Goal: Task Accomplishment & Management: Use online tool/utility

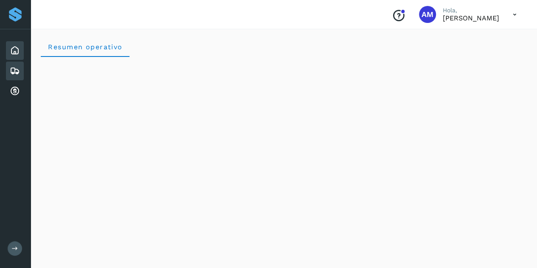
click at [17, 73] on icon at bounding box center [15, 71] width 10 height 10
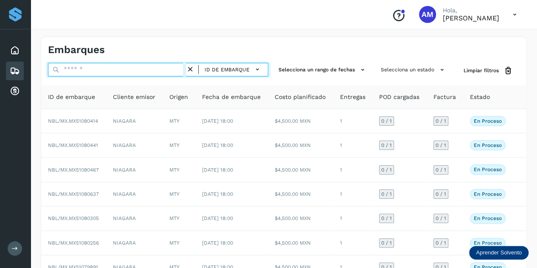
click at [84, 69] on input "text" at bounding box center [117, 70] width 138 height 14
paste input "**********"
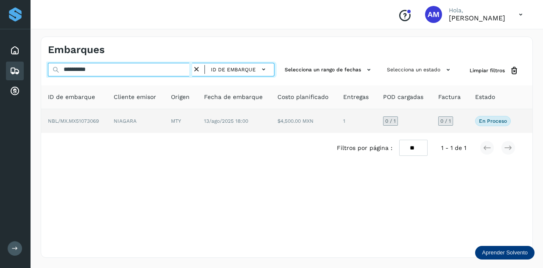
type input "**********"
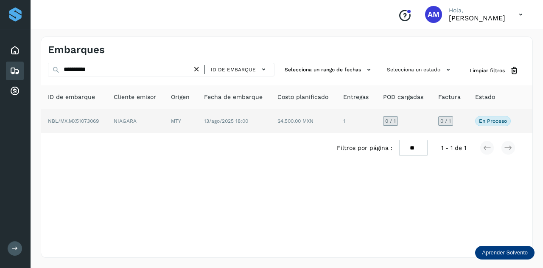
click at [111, 122] on td "NIAGARA" at bounding box center [135, 121] width 57 height 24
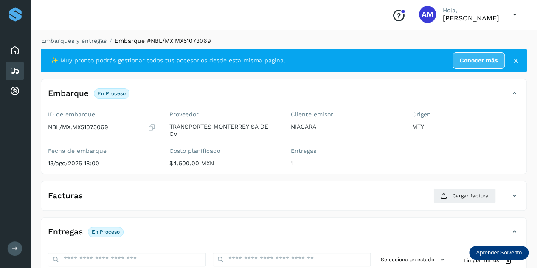
scroll to position [85, 0]
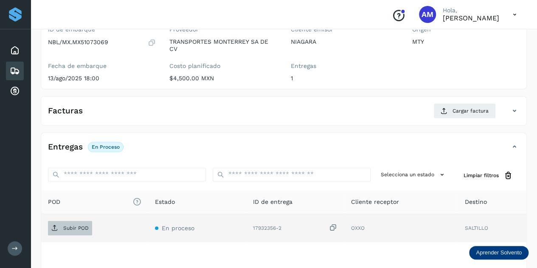
click at [76, 227] on p "Subir POD" at bounding box center [75, 228] width 25 height 6
click at [83, 222] on span "Subir POD" at bounding box center [70, 228] width 44 height 14
click at [65, 230] on span "Subir POD" at bounding box center [70, 228] width 44 height 14
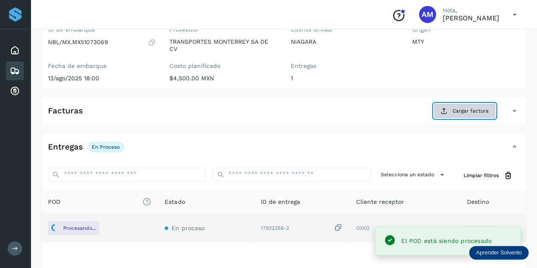
click at [452, 113] on button "Cargar factura" at bounding box center [464, 110] width 62 height 15
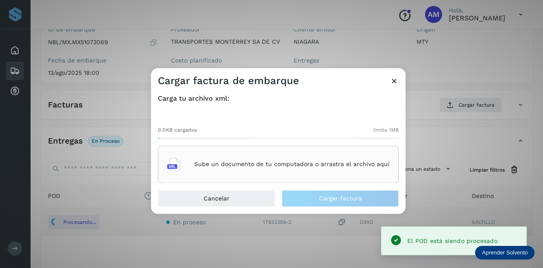
click at [284, 169] on div "Sube un documento de tu computadora o arrastra el archivo aquí" at bounding box center [278, 164] width 222 height 23
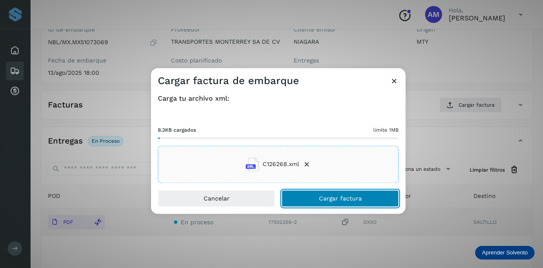
click at [300, 203] on button "Cargar factura" at bounding box center [340, 198] width 117 height 17
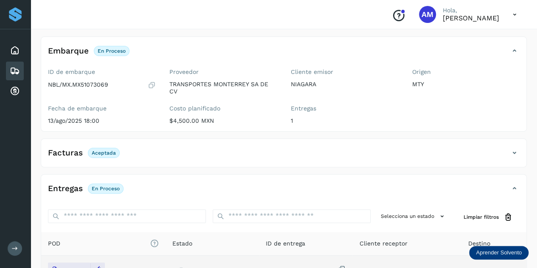
scroll to position [0, 0]
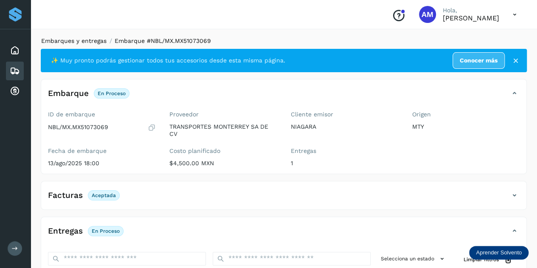
click at [83, 40] on link "Embarques y entregas" at bounding box center [73, 40] width 65 height 7
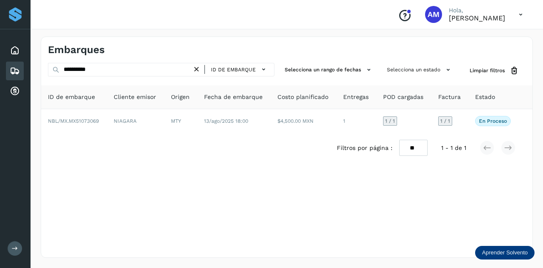
click at [199, 69] on icon at bounding box center [196, 69] width 9 height 9
click at [197, 69] on icon at bounding box center [196, 69] width 9 height 9
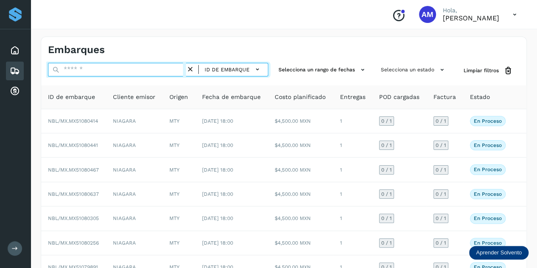
click at [161, 63] on input "text" at bounding box center [117, 70] width 138 height 14
paste input "**********"
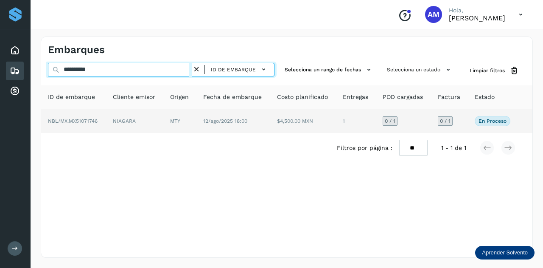
type input "**********"
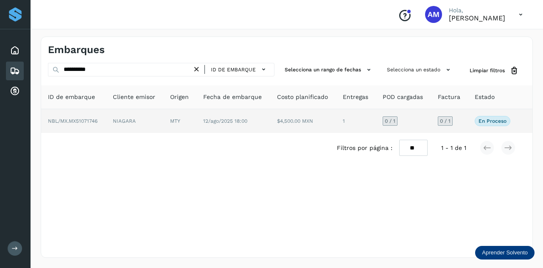
click at [148, 119] on td "NIAGARA" at bounding box center [134, 121] width 57 height 24
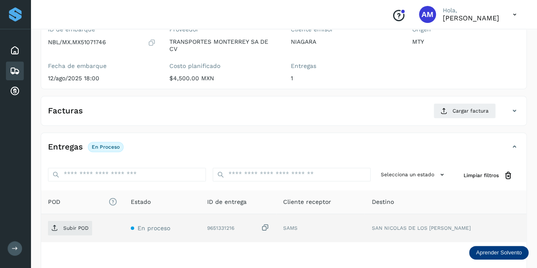
scroll to position [127, 0]
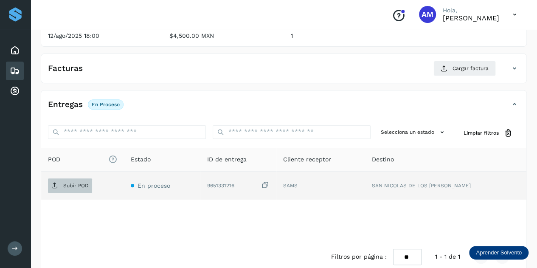
click at [85, 183] on p "Subir POD" at bounding box center [75, 186] width 25 height 6
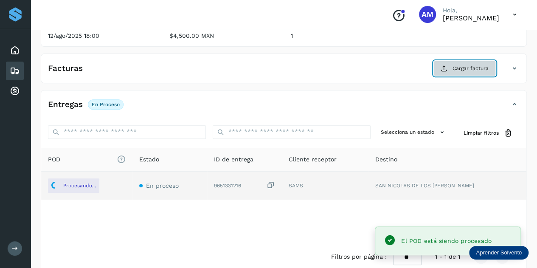
click at [457, 72] on button "Cargar factura" at bounding box center [464, 68] width 62 height 15
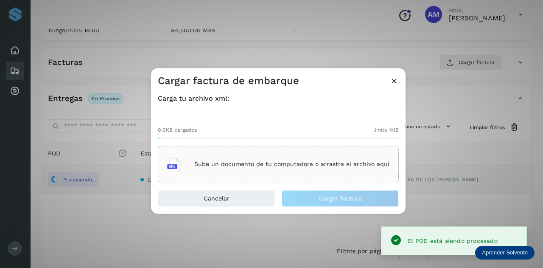
click at [285, 172] on div "Sube un documento de tu computadora o arrastra el archivo aquí" at bounding box center [278, 164] width 222 height 23
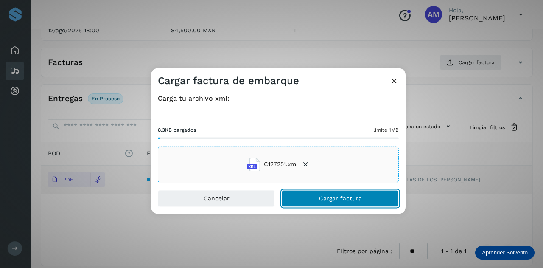
click at [329, 201] on span "Cargar factura" at bounding box center [340, 198] width 43 height 6
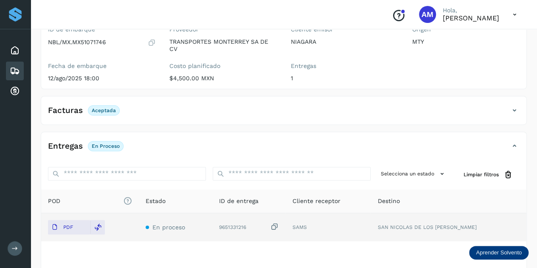
scroll to position [0, 0]
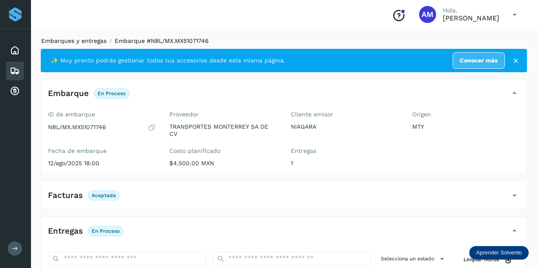
click at [64, 42] on link "Embarques y entregas" at bounding box center [73, 40] width 65 height 7
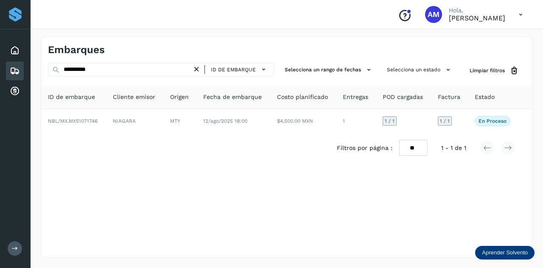
click at [200, 69] on icon at bounding box center [196, 69] width 9 height 9
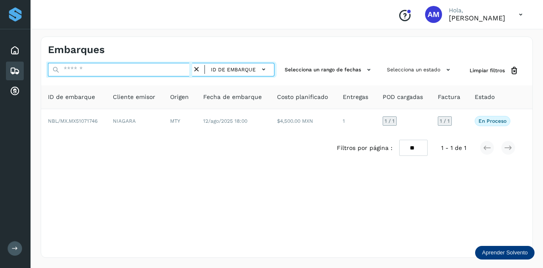
click at [172, 70] on input "text" at bounding box center [120, 70] width 144 height 14
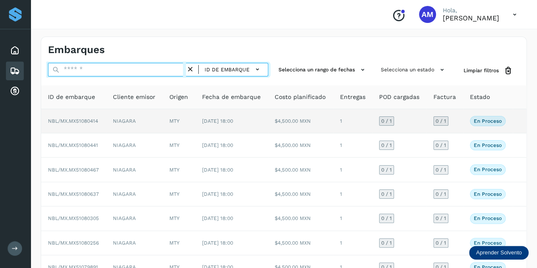
paste input "**********"
type input "**********"
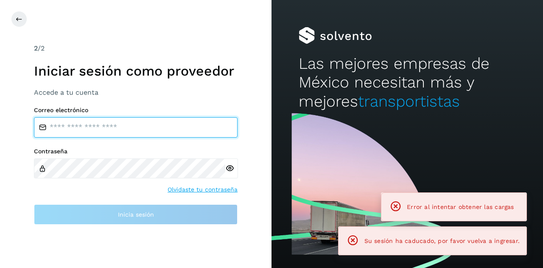
type input "**********"
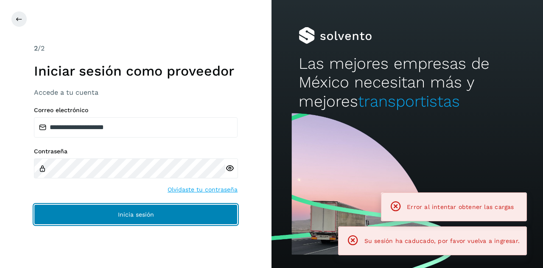
click at [118, 213] on span "Inicia sesión" at bounding box center [136, 214] width 36 height 6
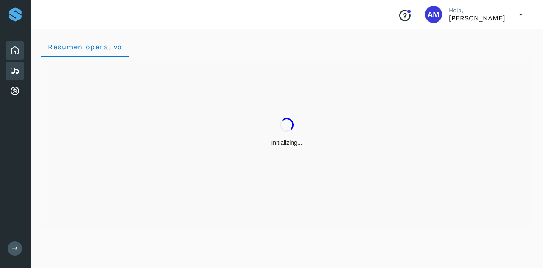
click at [18, 73] on icon at bounding box center [15, 71] width 10 height 10
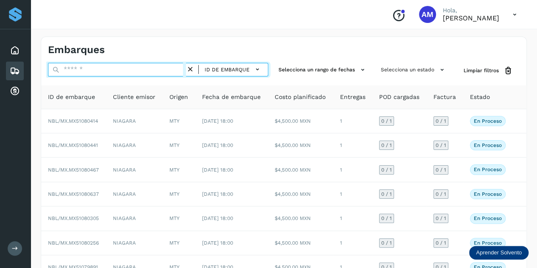
click at [80, 70] on input "text" at bounding box center [117, 70] width 138 height 14
paste input "**********"
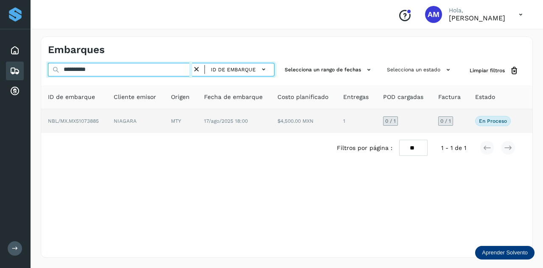
type input "**********"
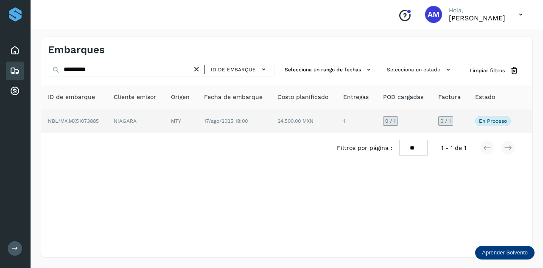
click at [133, 115] on td "NIAGARA" at bounding box center [135, 121] width 57 height 24
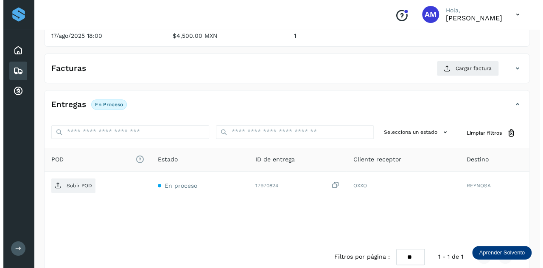
scroll to position [140, 0]
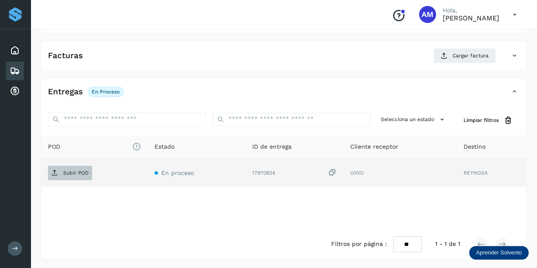
click at [72, 172] on p "Subir POD" at bounding box center [75, 173] width 25 height 6
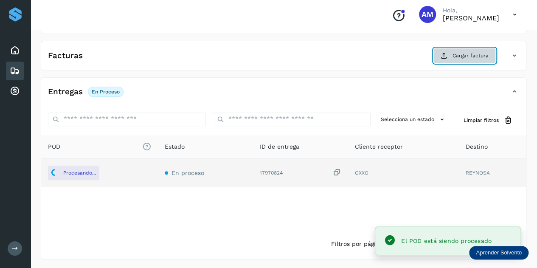
click at [450, 52] on button "Cargar factura" at bounding box center [464, 55] width 62 height 15
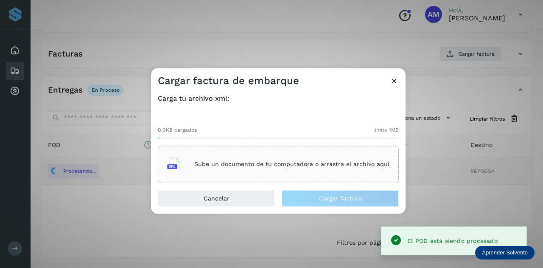
click at [309, 155] on div "Sube un documento de tu computadora o arrastra el archivo aquí" at bounding box center [278, 164] width 222 height 23
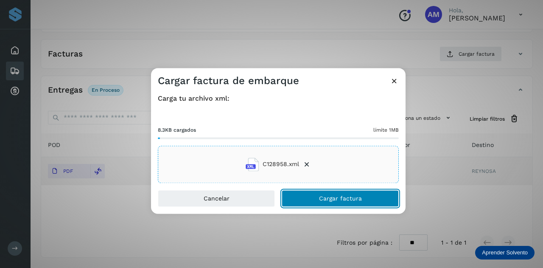
drag, startPoint x: 324, startPoint y: 198, endPoint x: 216, endPoint y: 221, distance: 111.1
click at [323, 199] on span "Cargar factura" at bounding box center [340, 198] width 43 height 6
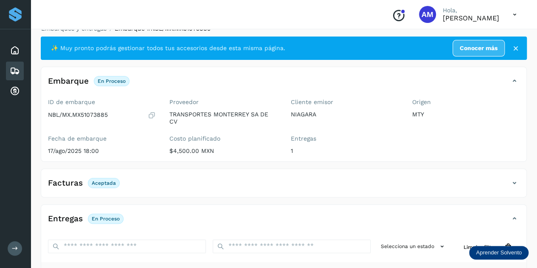
scroll to position [0, 0]
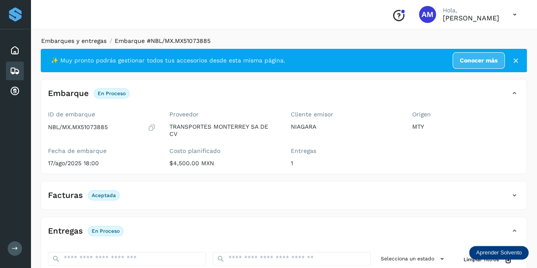
click at [64, 40] on link "Embarques y entregas" at bounding box center [73, 40] width 65 height 7
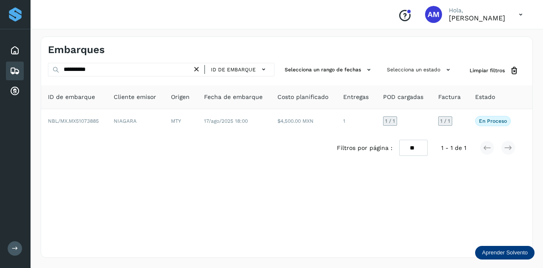
click at [198, 69] on icon at bounding box center [196, 69] width 9 height 9
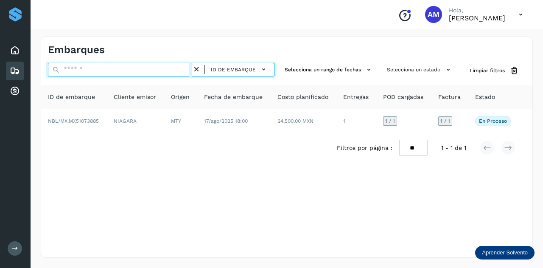
click at [173, 70] on input "text" at bounding box center [120, 70] width 144 height 14
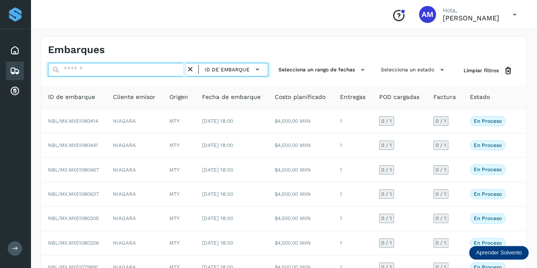
paste input "**********"
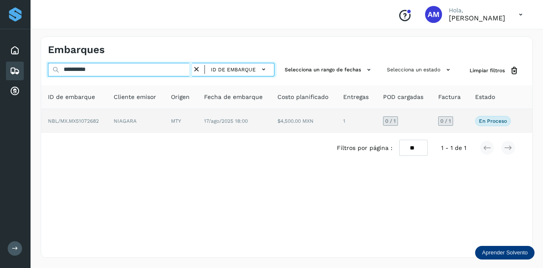
type input "**********"
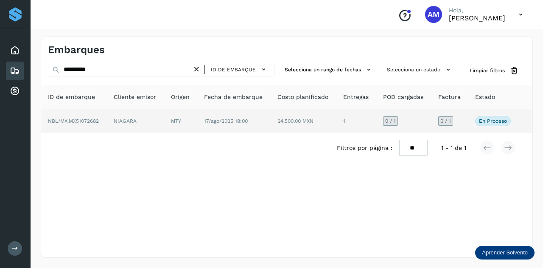
click at [130, 114] on td "NIAGARA" at bounding box center [135, 121] width 57 height 24
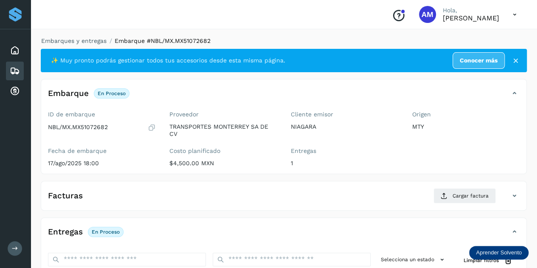
scroll to position [127, 0]
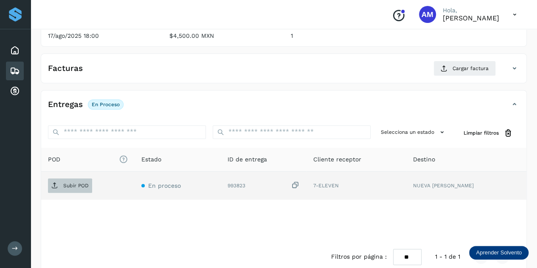
click at [67, 186] on p "Subir POD" at bounding box center [75, 186] width 25 height 6
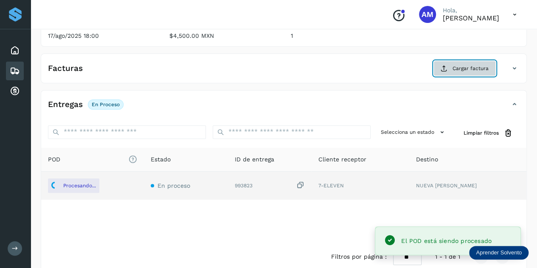
click at [467, 66] on span "Cargar factura" at bounding box center [470, 69] width 36 height 8
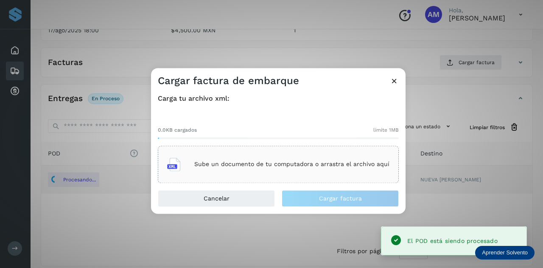
click at [313, 160] on div "Sube un documento de tu computadora o arrastra el archivo aquí" at bounding box center [278, 164] width 222 height 23
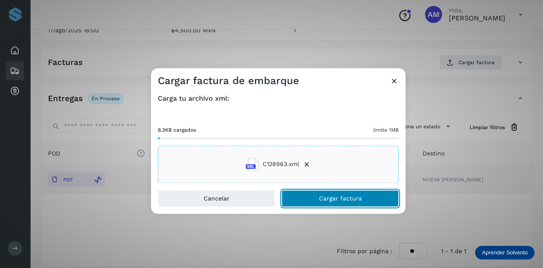
click at [306, 197] on button "Cargar factura" at bounding box center [340, 198] width 117 height 17
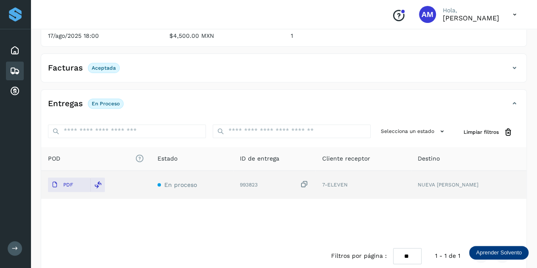
scroll to position [0, 0]
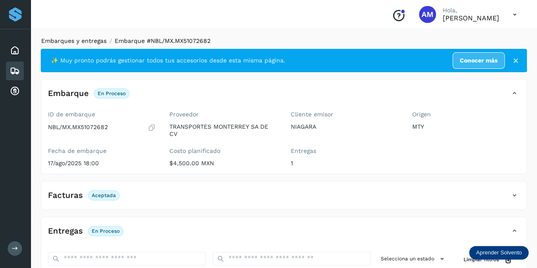
click at [84, 39] on link "Embarques y entregas" at bounding box center [73, 40] width 65 height 7
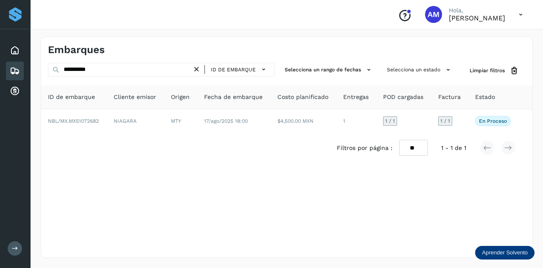
click at [201, 69] on icon at bounding box center [196, 69] width 9 height 9
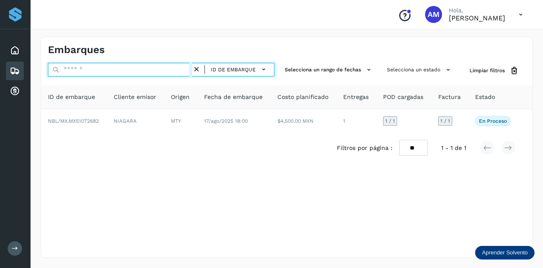
click at [177, 70] on input "text" at bounding box center [120, 70] width 144 height 14
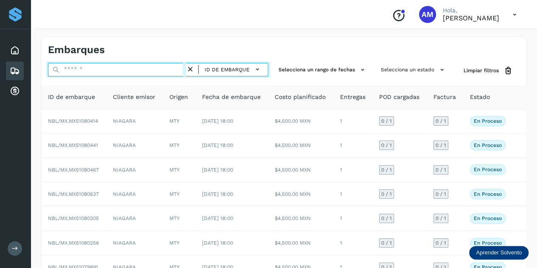
paste input "**********"
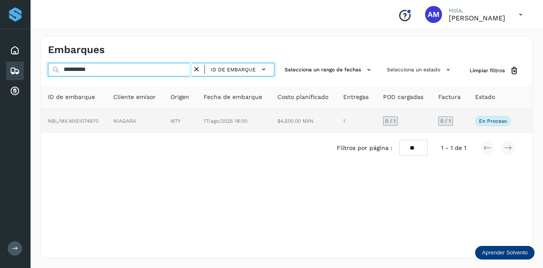
type input "**********"
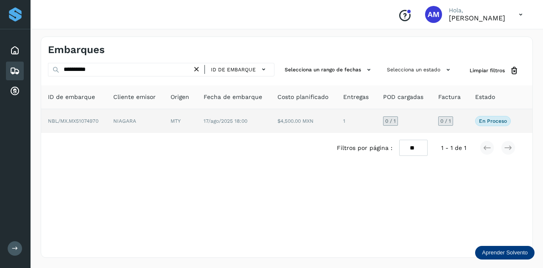
click at [174, 122] on td "MTY" at bounding box center [180, 121] width 33 height 24
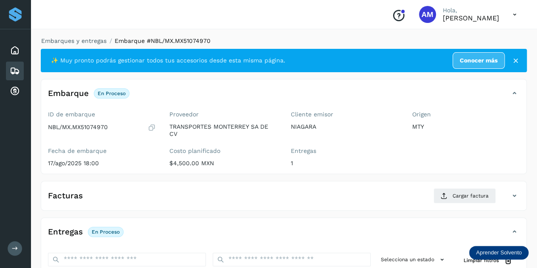
scroll to position [127, 0]
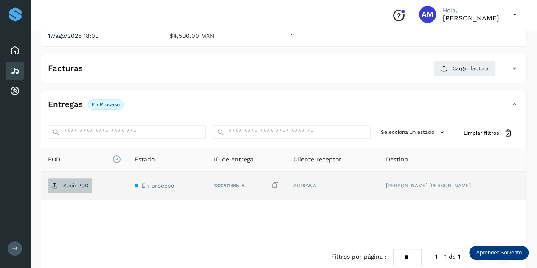
click at [77, 185] on p "Subir POD" at bounding box center [75, 186] width 25 height 6
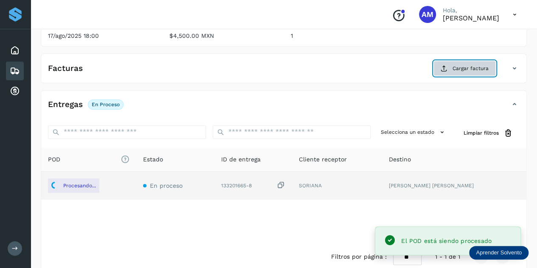
click at [452, 71] on button "Cargar factura" at bounding box center [464, 68] width 62 height 15
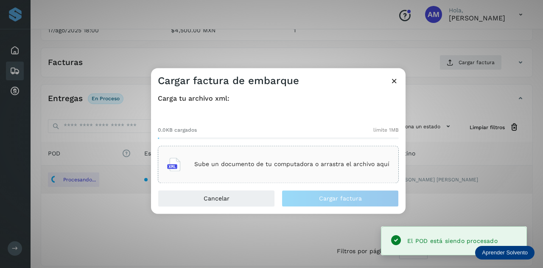
click at [270, 167] on p "Sube un documento de tu computadora o arrastra el archivo aquí" at bounding box center [291, 164] width 195 height 7
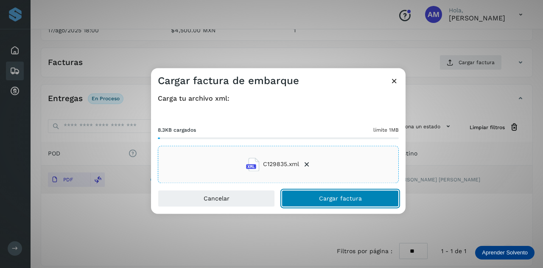
click at [309, 202] on button "Cargar factura" at bounding box center [340, 198] width 117 height 17
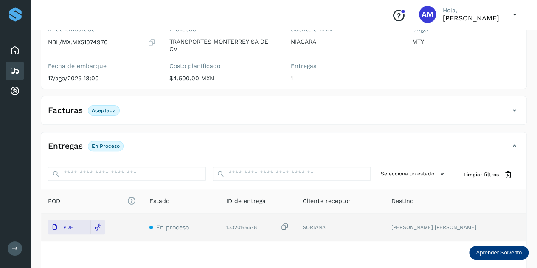
scroll to position [0, 0]
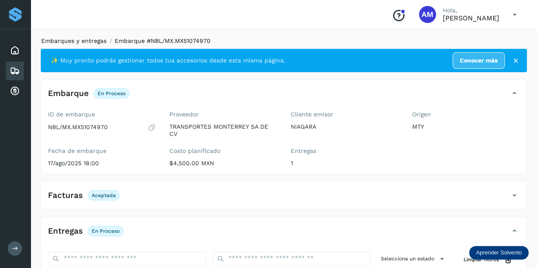
click at [102, 41] on link "Embarques y entregas" at bounding box center [73, 40] width 65 height 7
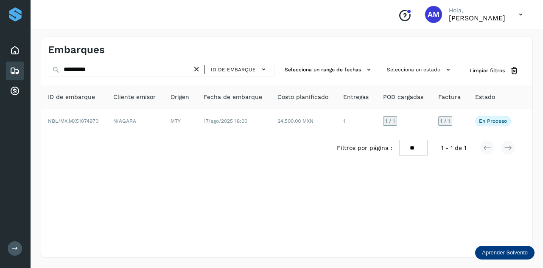
click at [197, 69] on icon at bounding box center [196, 69] width 9 height 9
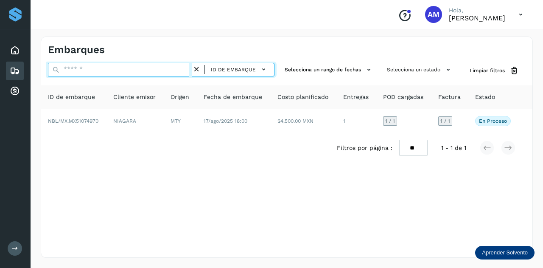
click at [156, 72] on input "text" at bounding box center [120, 70] width 144 height 14
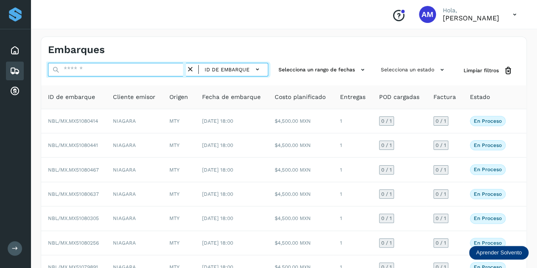
paste input "**********"
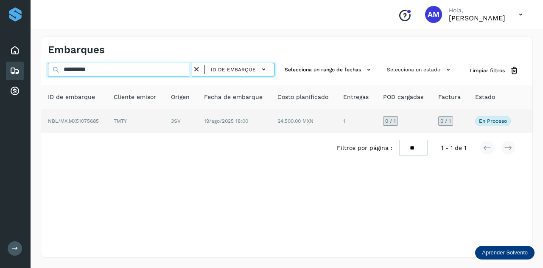
type input "**********"
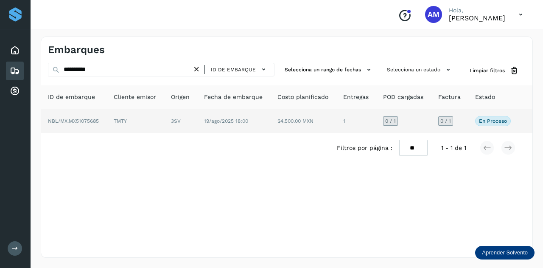
click at [155, 109] on td "TMTY" at bounding box center [135, 121] width 57 height 24
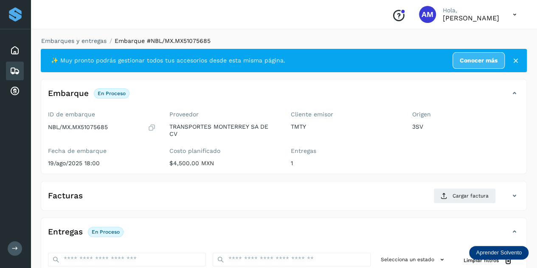
scroll to position [85, 0]
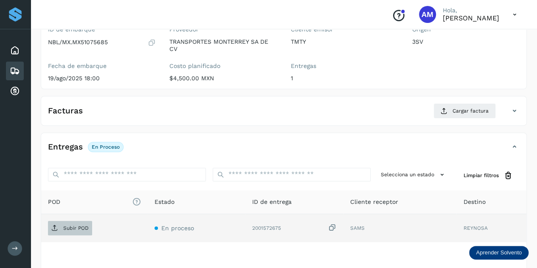
click at [85, 230] on span "Subir POD" at bounding box center [70, 228] width 44 height 14
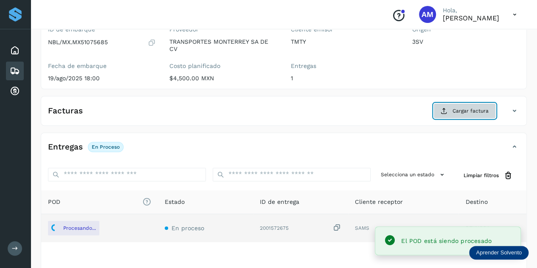
click at [463, 110] on span "Cargar factura" at bounding box center [470, 111] width 36 height 8
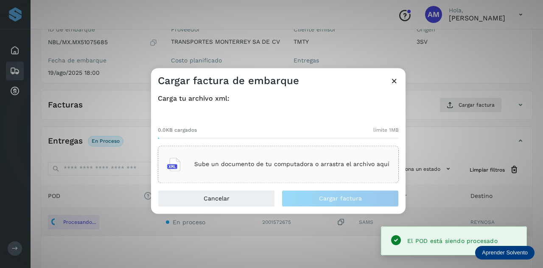
click at [290, 149] on div "Sube un documento de tu computadora o arrastra el archivo aquí" at bounding box center [278, 164] width 241 height 37
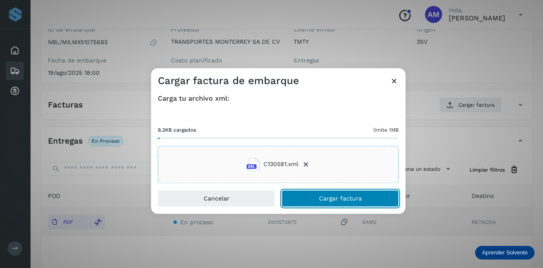
click at [312, 198] on button "Cargar factura" at bounding box center [340, 198] width 117 height 17
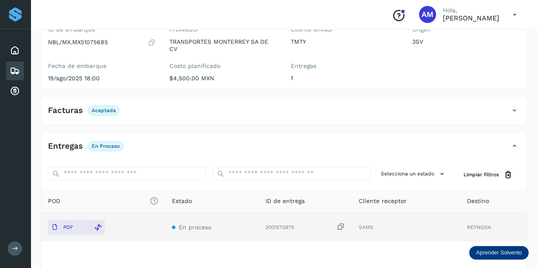
scroll to position [0, 0]
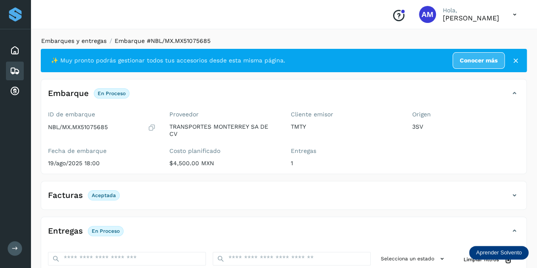
click at [67, 39] on link "Embarques y entregas" at bounding box center [73, 40] width 65 height 7
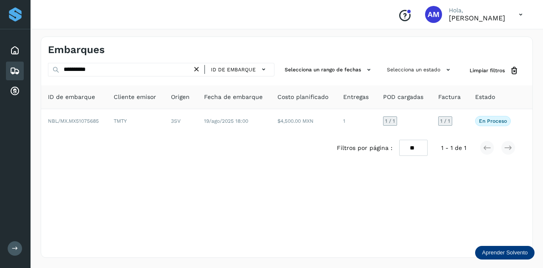
click at [199, 68] on icon at bounding box center [196, 69] width 9 height 9
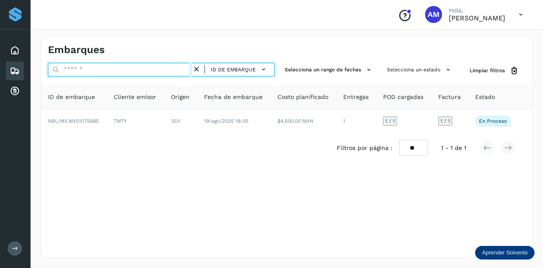
click at [147, 73] on input "text" at bounding box center [120, 70] width 144 height 14
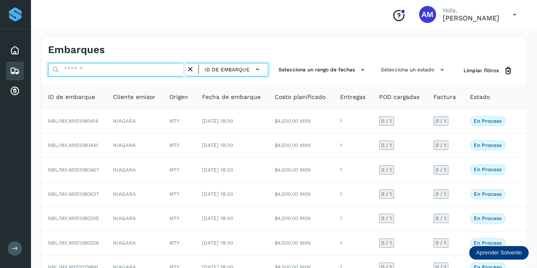
paste input "**********"
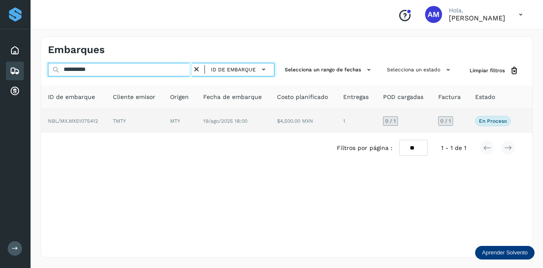
type input "**********"
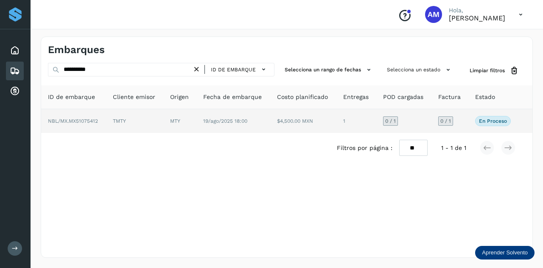
click at [151, 124] on td "TMTY" at bounding box center [134, 121] width 57 height 24
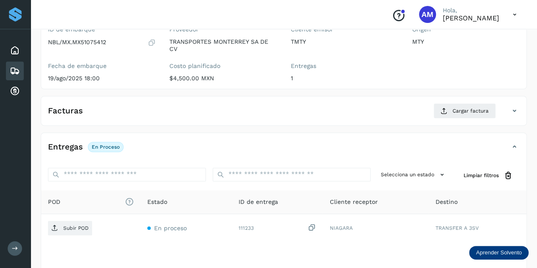
scroll to position [127, 0]
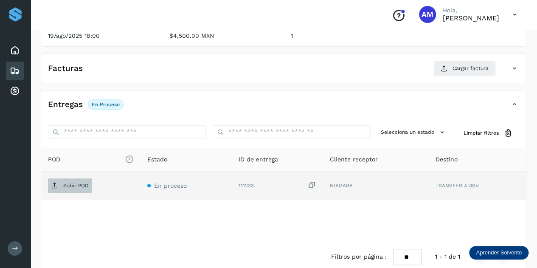
click at [79, 183] on p "Subir POD" at bounding box center [75, 186] width 25 height 6
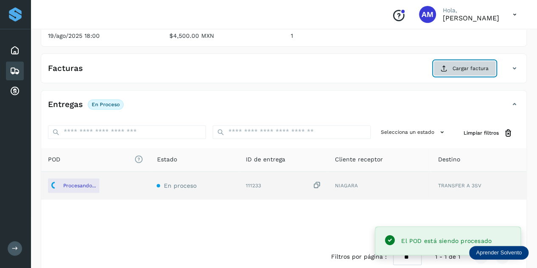
click at [457, 70] on span "Cargar factura" at bounding box center [470, 69] width 36 height 8
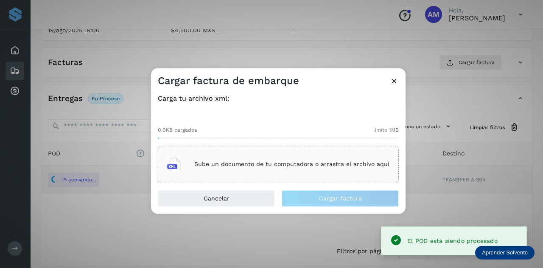
click at [273, 148] on div "Sube un documento de tu computadora o arrastra el archivo aquí" at bounding box center [278, 164] width 241 height 37
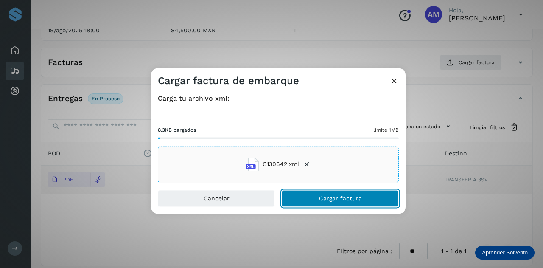
click at [324, 195] on span "Cargar factura" at bounding box center [340, 198] width 43 height 6
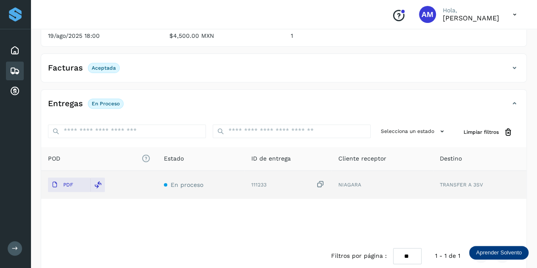
scroll to position [0, 0]
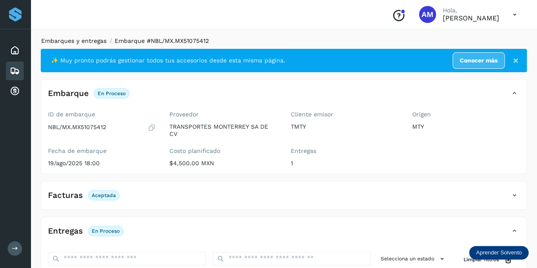
click at [86, 39] on link "Embarques y entregas" at bounding box center [73, 40] width 65 height 7
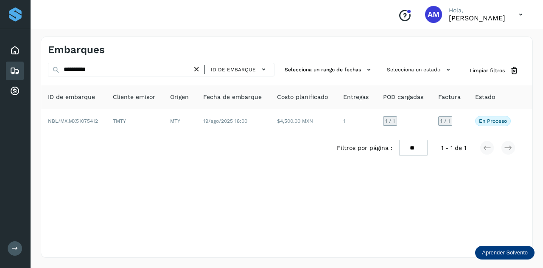
click at [200, 69] on icon at bounding box center [196, 69] width 9 height 9
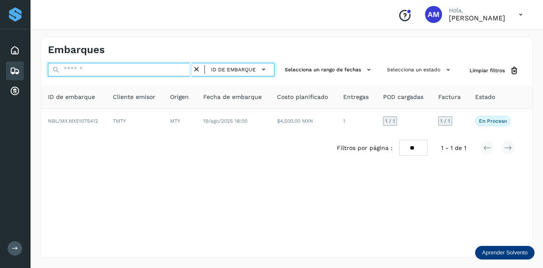
click at [167, 70] on input "text" at bounding box center [120, 70] width 144 height 14
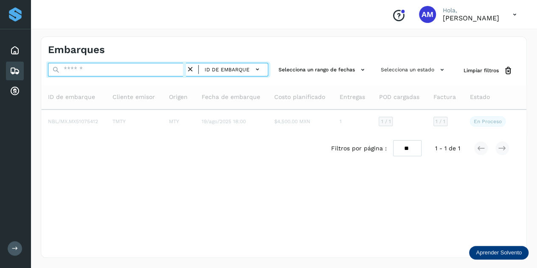
paste input "**********"
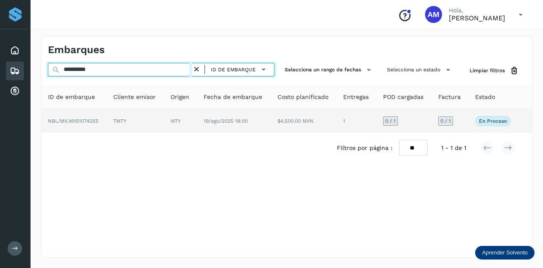
type input "**********"
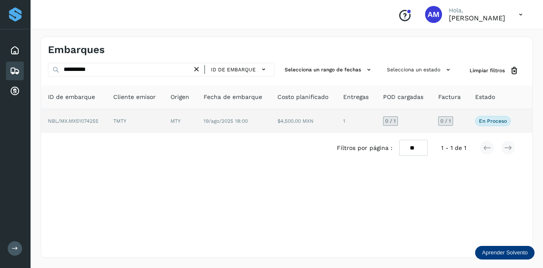
click at [138, 124] on td "TMTY" at bounding box center [135, 121] width 57 height 24
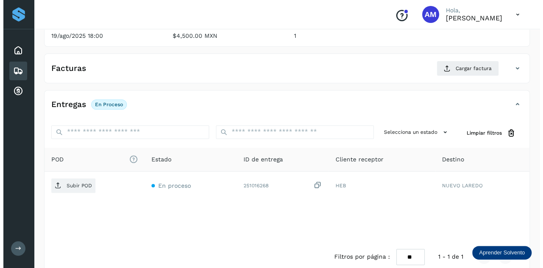
scroll to position [140, 0]
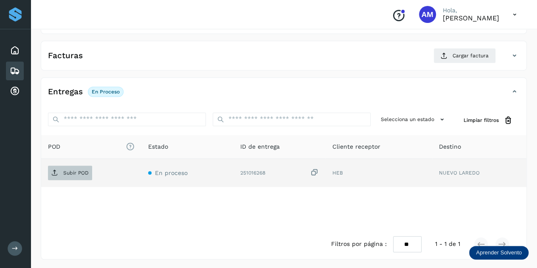
click at [76, 171] on p "Subir POD" at bounding box center [75, 173] width 25 height 6
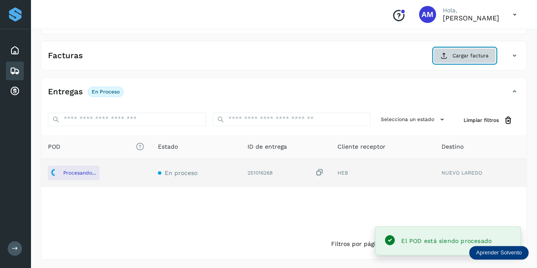
click at [446, 52] on icon at bounding box center [444, 55] width 7 height 7
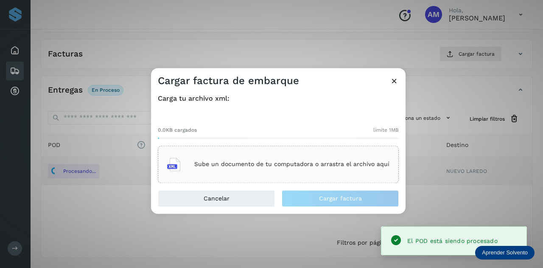
click at [279, 153] on div "Sube un documento de tu computadora o arrastra el archivo aquí" at bounding box center [278, 164] width 222 height 23
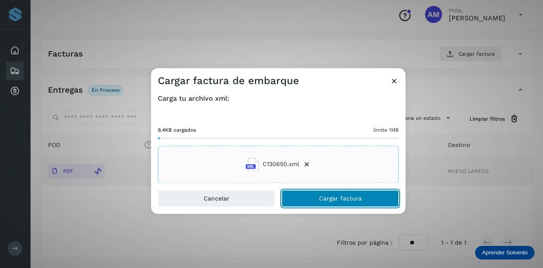
click at [315, 196] on button "Cargar factura" at bounding box center [340, 198] width 117 height 17
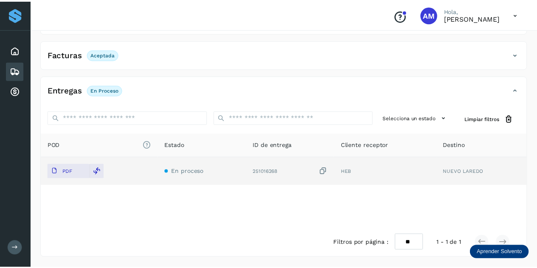
scroll to position [140, 0]
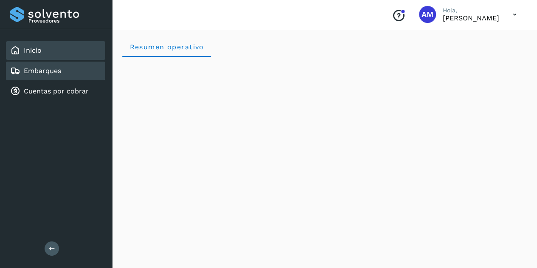
click at [36, 69] on link "Embarques" at bounding box center [42, 71] width 37 height 8
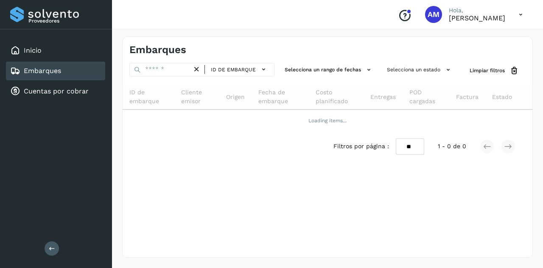
click at [49, 246] on icon at bounding box center [52, 248] width 6 height 6
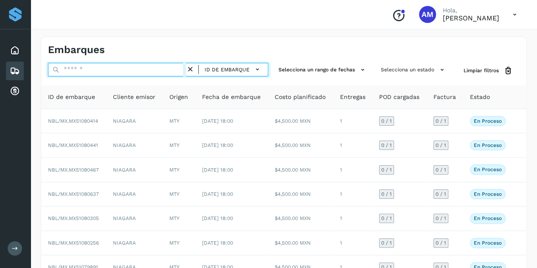
click at [95, 69] on input "text" at bounding box center [117, 70] width 138 height 14
paste input "**********"
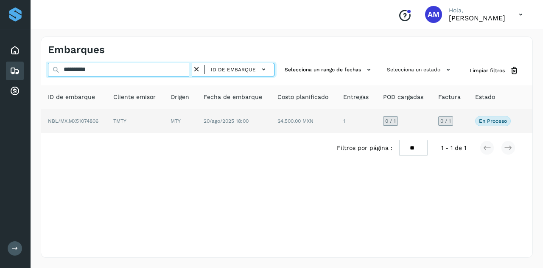
type input "**********"
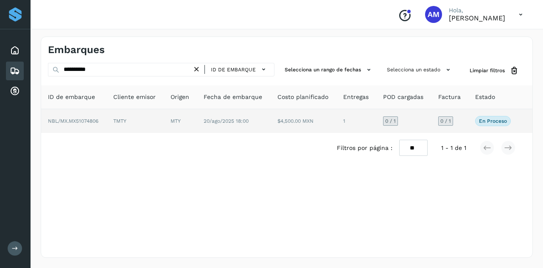
click at [167, 129] on td "MTY" at bounding box center [180, 121] width 33 height 24
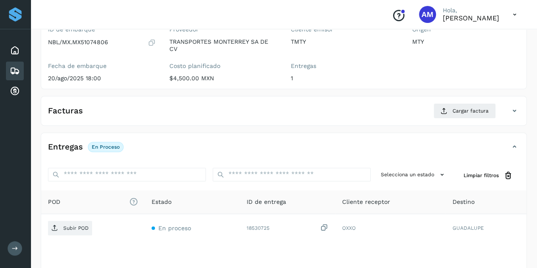
scroll to position [127, 0]
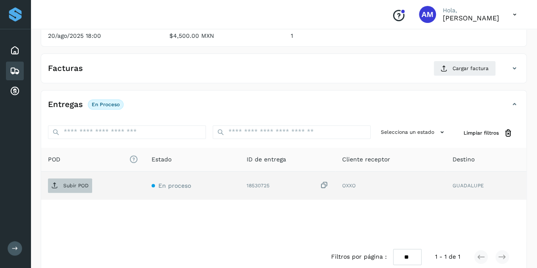
click at [84, 185] on p "Subir POD" at bounding box center [75, 186] width 25 height 6
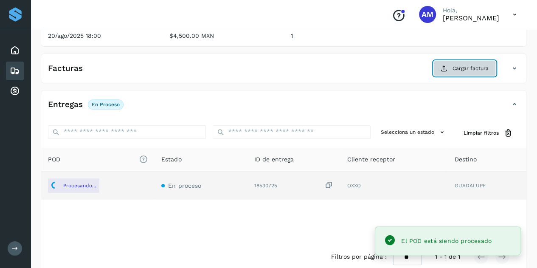
click at [459, 62] on button "Cargar factura" at bounding box center [464, 68] width 62 height 15
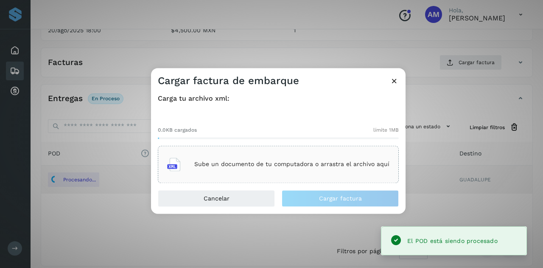
click at [338, 154] on div "Sube un documento de tu computadora o arrastra el archivo aquí" at bounding box center [278, 164] width 222 height 23
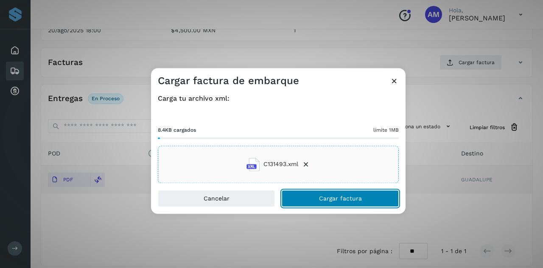
click at [308, 200] on button "Cargar factura" at bounding box center [340, 198] width 117 height 17
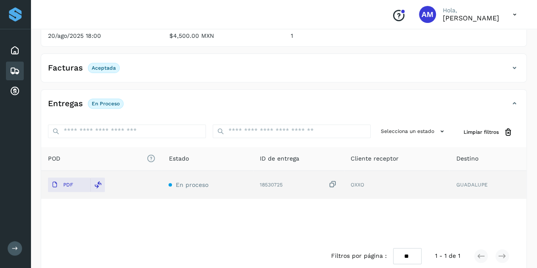
scroll to position [0, 0]
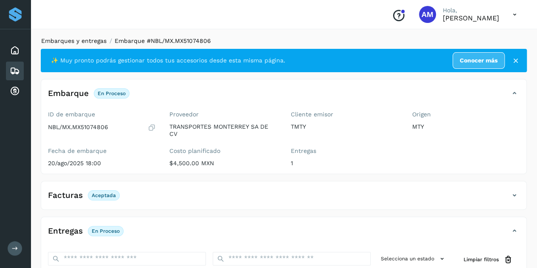
click at [72, 44] on link "Embarques y entregas" at bounding box center [73, 40] width 65 height 7
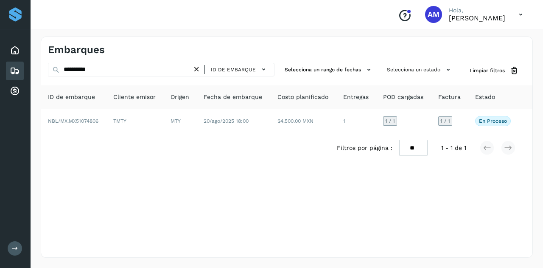
click at [199, 71] on icon at bounding box center [196, 69] width 9 height 9
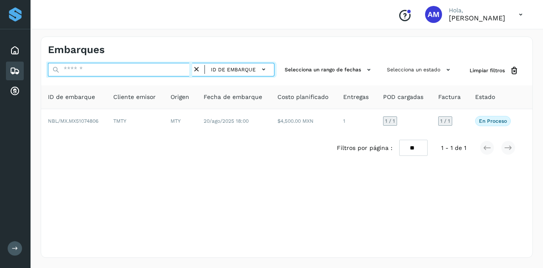
click at [139, 72] on input "text" at bounding box center [120, 70] width 144 height 14
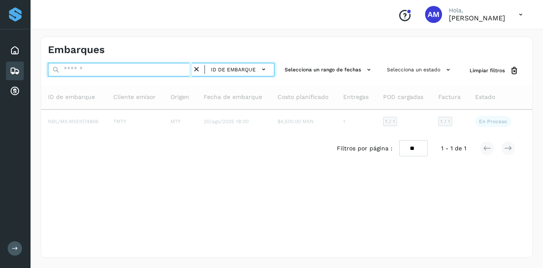
paste input "**********"
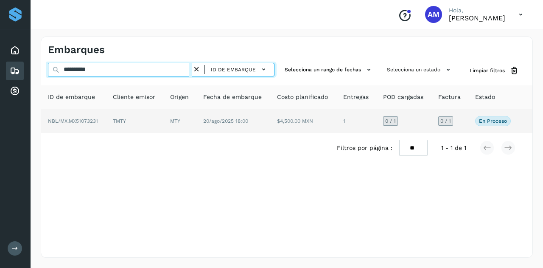
type input "**********"
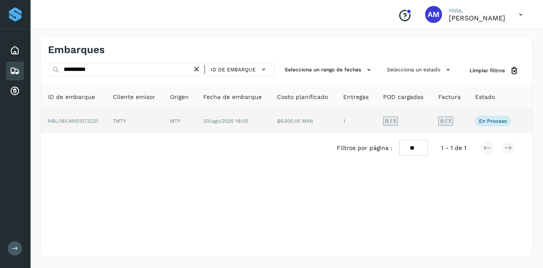
click at [83, 126] on td "NBL/MX.MX51073231" at bounding box center [73, 121] width 65 height 24
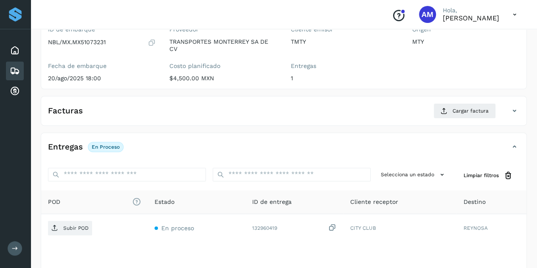
scroll to position [127, 0]
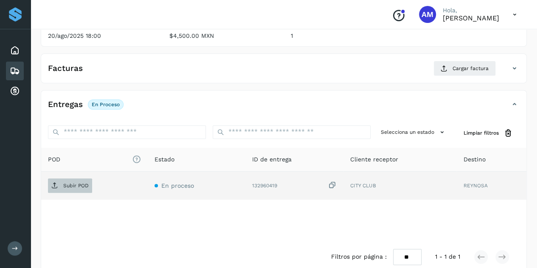
click at [59, 182] on span "Subir POD" at bounding box center [70, 186] width 44 height 14
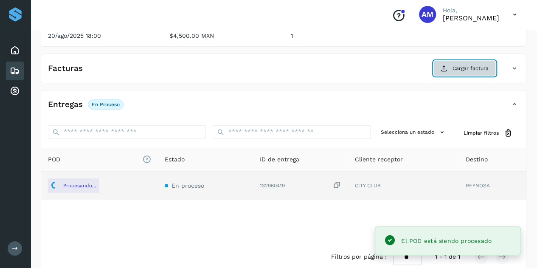
click at [449, 69] on button "Cargar factura" at bounding box center [464, 68] width 62 height 15
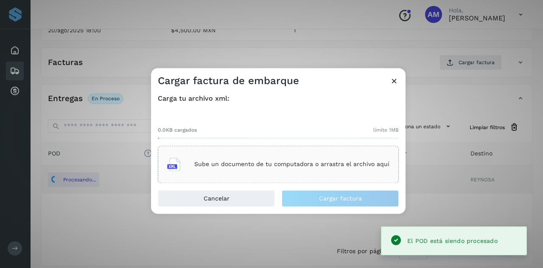
click at [314, 160] on div "Sube un documento de tu computadora o arrastra el archivo aquí" at bounding box center [278, 164] width 222 height 23
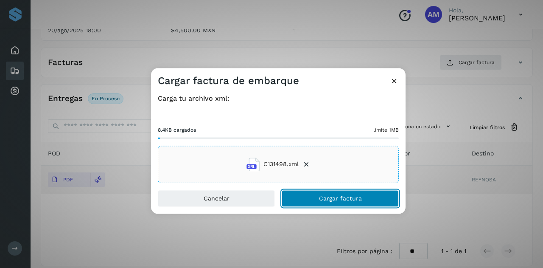
click at [312, 200] on button "Cargar factura" at bounding box center [340, 198] width 117 height 17
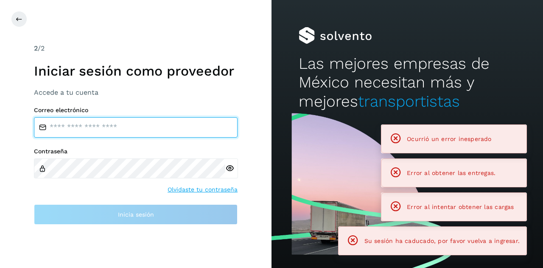
type input "**********"
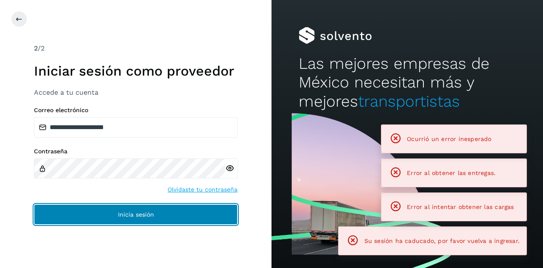
click at [111, 214] on button "Inicia sesión" at bounding box center [136, 214] width 204 height 20
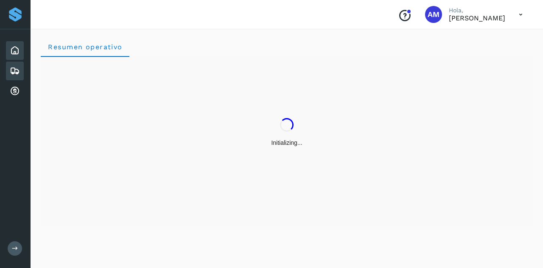
click at [17, 76] on icon at bounding box center [15, 71] width 10 height 10
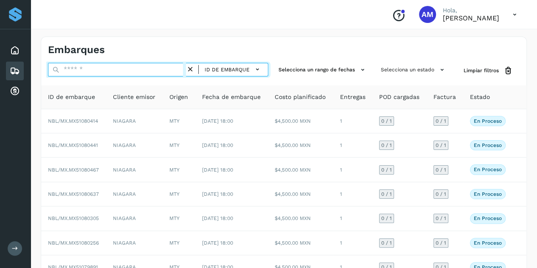
click at [77, 65] on input "text" at bounding box center [117, 70] width 138 height 14
paste input "**********"
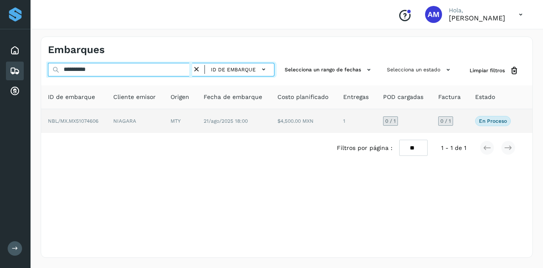
type input "**********"
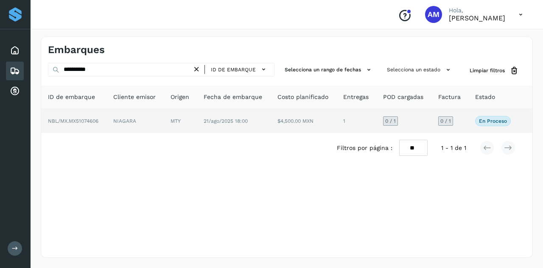
click at [127, 127] on td "NIAGARA" at bounding box center [135, 121] width 57 height 24
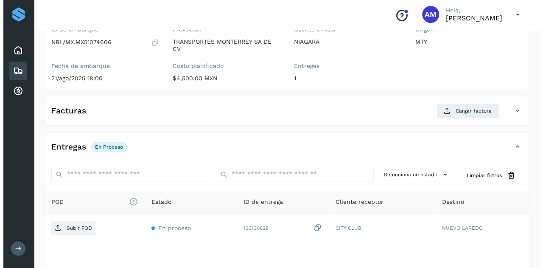
scroll to position [140, 0]
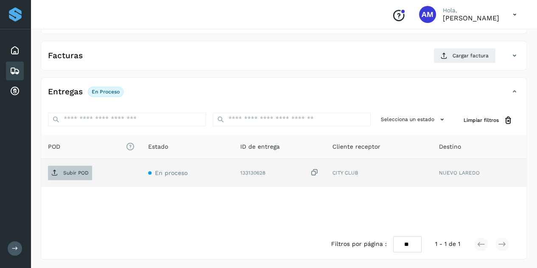
click at [65, 171] on p "Subir POD" at bounding box center [75, 173] width 25 height 6
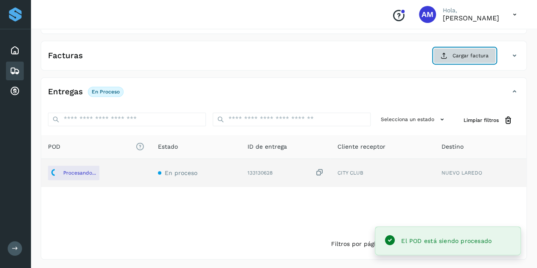
click at [472, 54] on span "Cargar factura" at bounding box center [470, 56] width 36 height 8
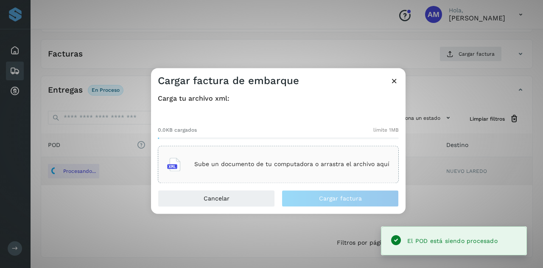
click at [318, 155] on div "Sube un documento de tu computadora o arrastra el archivo aquí" at bounding box center [278, 164] width 222 height 23
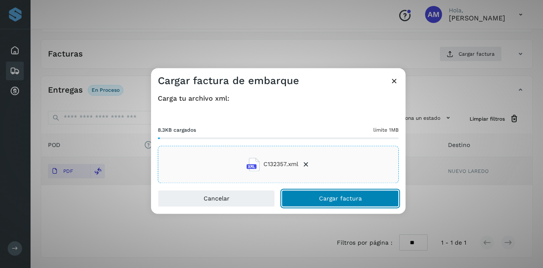
click at [314, 200] on button "Cargar factura" at bounding box center [340, 198] width 117 height 17
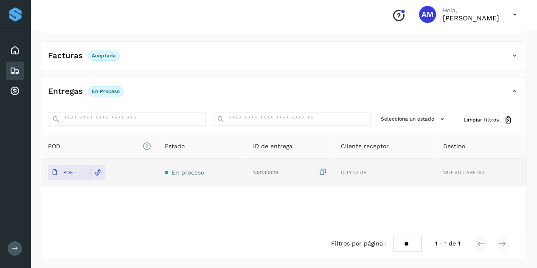
scroll to position [0, 0]
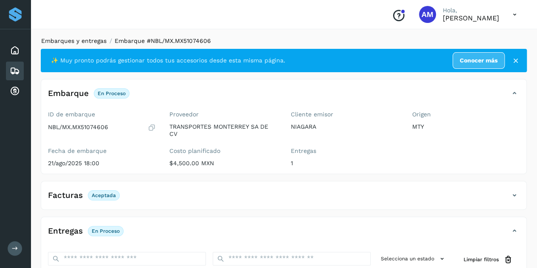
click at [85, 42] on link "Embarques y entregas" at bounding box center [73, 40] width 65 height 7
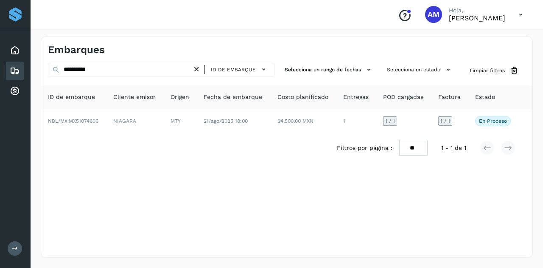
click at [197, 66] on icon at bounding box center [196, 69] width 9 height 9
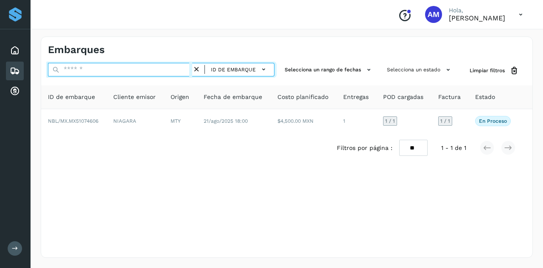
click at [167, 69] on input "text" at bounding box center [120, 70] width 144 height 14
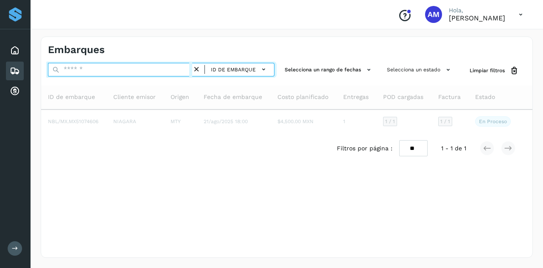
paste input "**********"
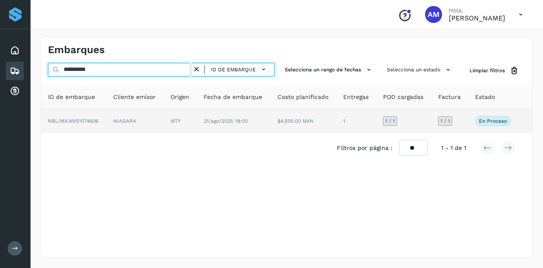
type input "**********"
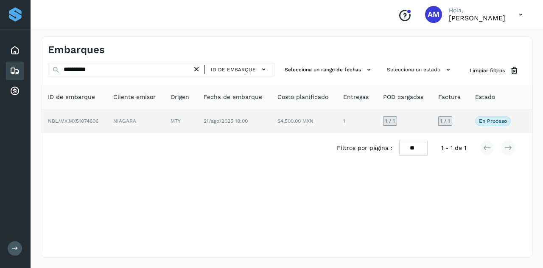
click at [128, 119] on td "NIAGARA" at bounding box center [135, 121] width 57 height 24
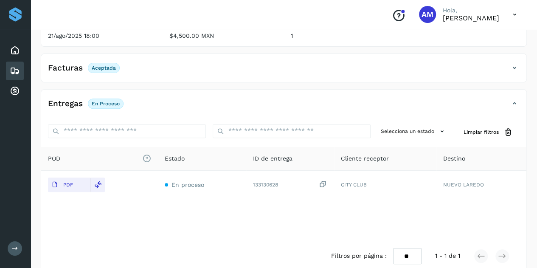
scroll to position [140, 0]
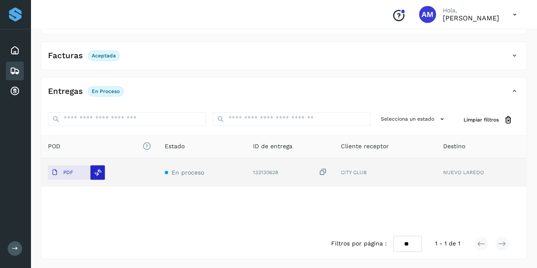
click at [96, 174] on icon at bounding box center [98, 173] width 8 height 8
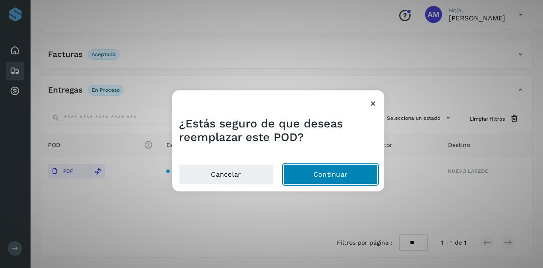
click at [306, 177] on button "Continuar" at bounding box center [331, 174] width 94 height 20
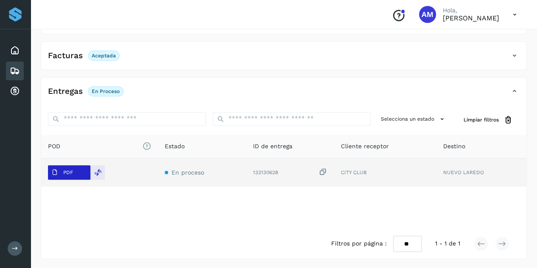
click at [67, 173] on p "PDF" at bounding box center [68, 172] width 10 height 6
click at [53, 169] on icon at bounding box center [54, 172] width 7 height 7
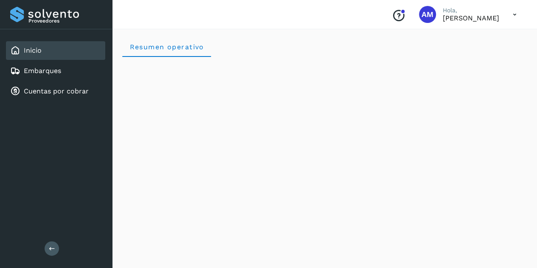
click at [47, 249] on button at bounding box center [52, 248] width 14 height 14
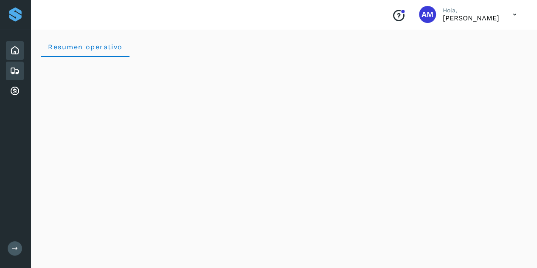
click at [13, 71] on icon at bounding box center [15, 71] width 10 height 10
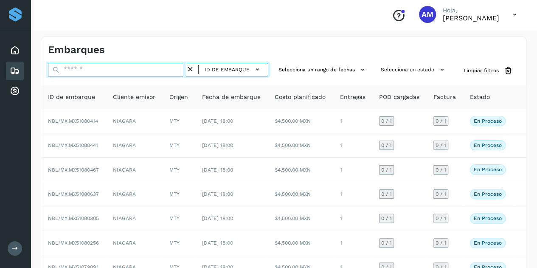
click at [65, 67] on input "text" at bounding box center [117, 70] width 138 height 14
paste input "**********"
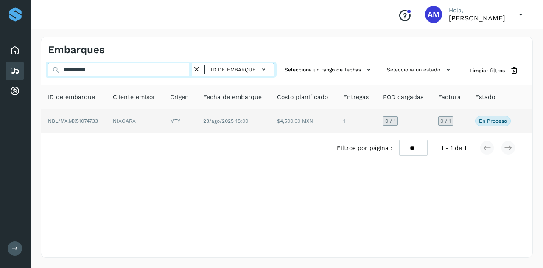
type input "**********"
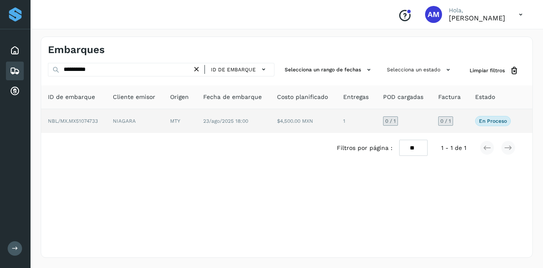
click at [149, 119] on td "NIAGARA" at bounding box center [134, 121] width 57 height 24
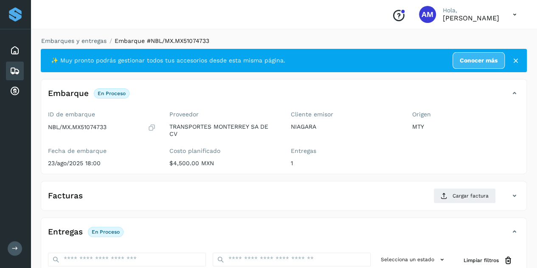
scroll to position [127, 0]
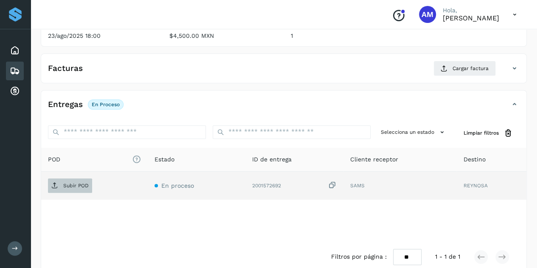
click at [91, 188] on span "Subir POD" at bounding box center [70, 186] width 44 height 14
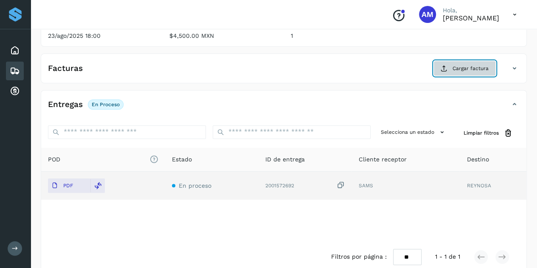
click at [450, 67] on button "Cargar factura" at bounding box center [464, 68] width 62 height 15
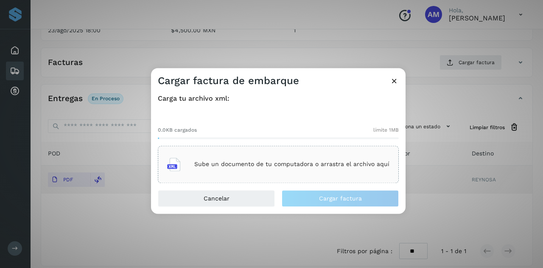
click at [233, 154] on div "Sube un documento de tu computadora o arrastra el archivo aquí" at bounding box center [278, 164] width 222 height 23
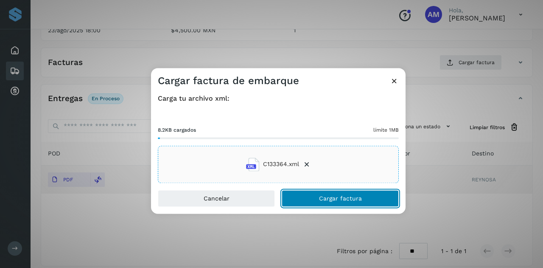
click at [319, 199] on button "Cargar factura" at bounding box center [340, 198] width 117 height 17
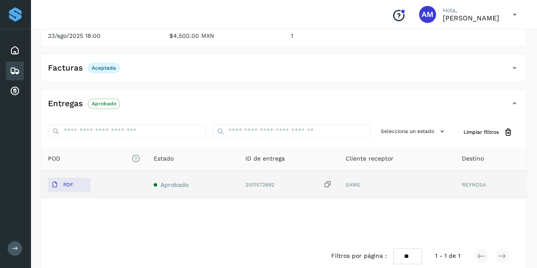
scroll to position [0, 0]
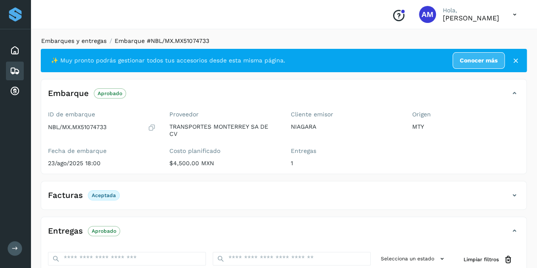
click at [74, 39] on link "Embarques y entregas" at bounding box center [73, 40] width 65 height 7
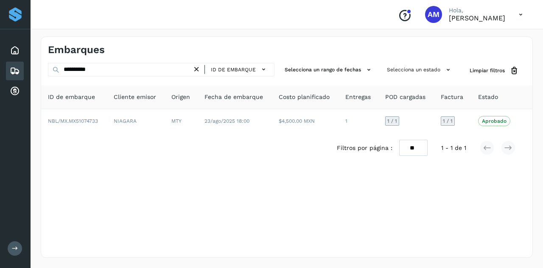
click at [197, 68] on icon at bounding box center [196, 69] width 9 height 9
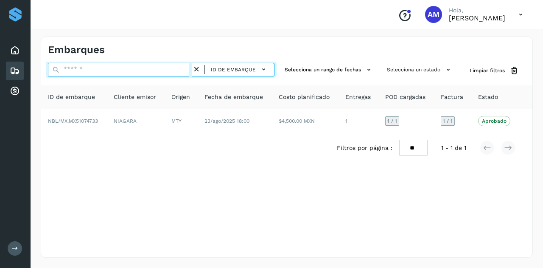
click at [177, 68] on input "text" at bounding box center [120, 70] width 144 height 14
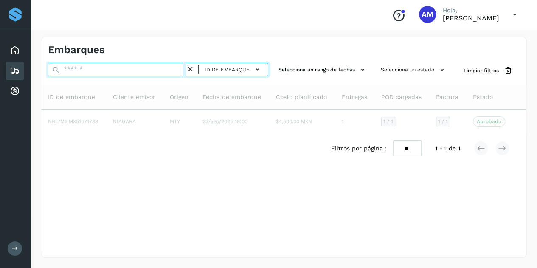
paste input "**********"
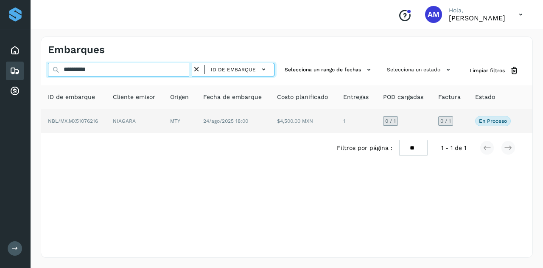
type input "**********"
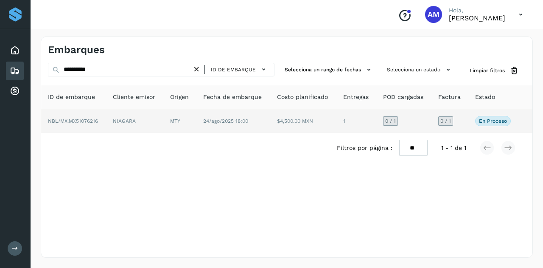
click at [186, 119] on td "MTY" at bounding box center [179, 121] width 33 height 24
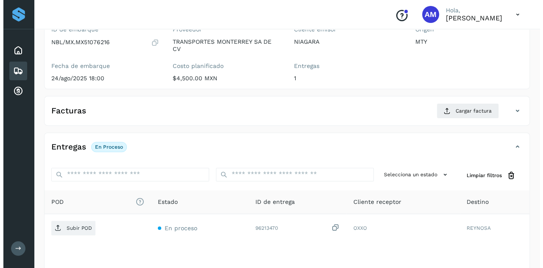
scroll to position [140, 0]
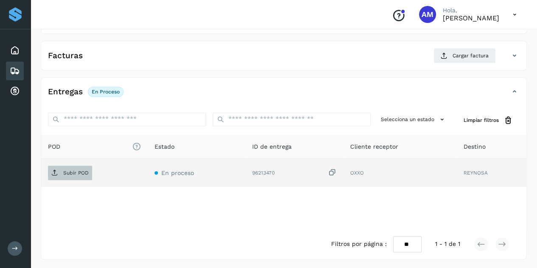
click at [74, 177] on span "Subir POD" at bounding box center [70, 173] width 44 height 14
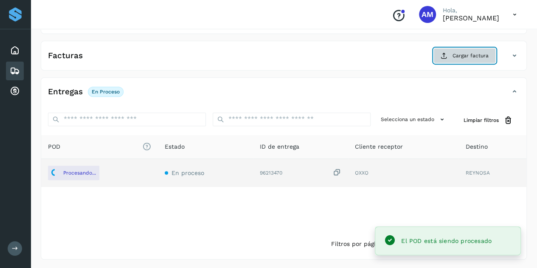
click at [459, 52] on span "Cargar factura" at bounding box center [470, 56] width 36 height 8
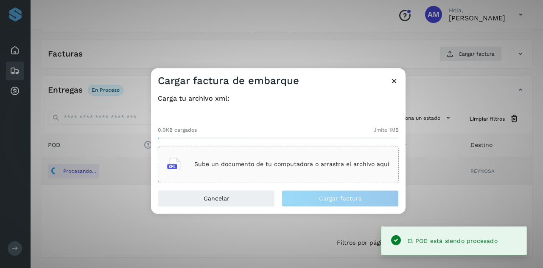
click at [259, 166] on p "Sube un documento de tu computadora o arrastra el archivo aquí" at bounding box center [291, 164] width 195 height 7
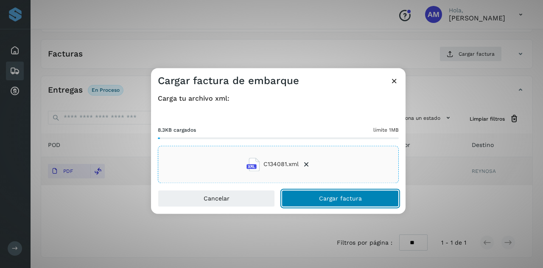
click at [310, 194] on button "Cargar factura" at bounding box center [340, 198] width 117 height 17
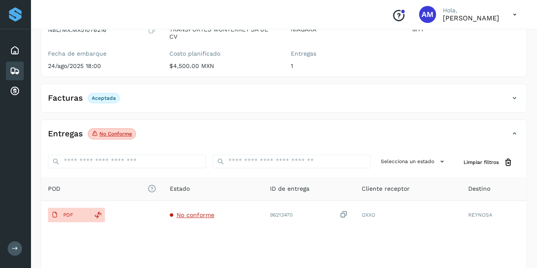
scroll to position [0, 0]
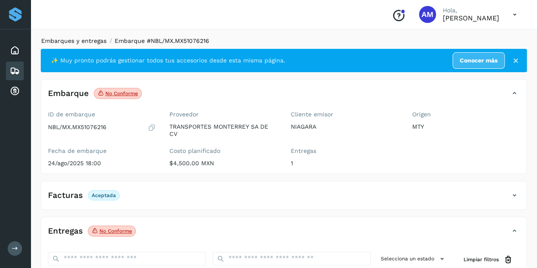
click at [80, 39] on link "Embarques y entregas" at bounding box center [73, 40] width 65 height 7
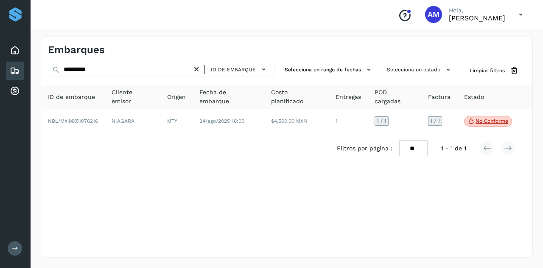
drag, startPoint x: 199, startPoint y: 67, endPoint x: 149, endPoint y: 73, distance: 50.9
click at [197, 67] on icon at bounding box center [196, 69] width 9 height 9
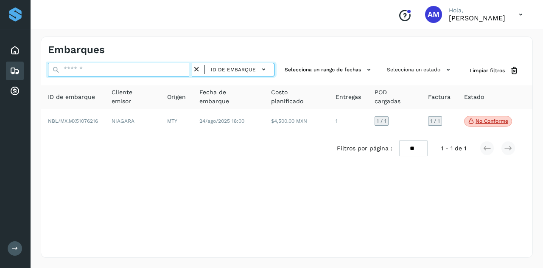
click at [149, 73] on input "text" at bounding box center [120, 70] width 144 height 14
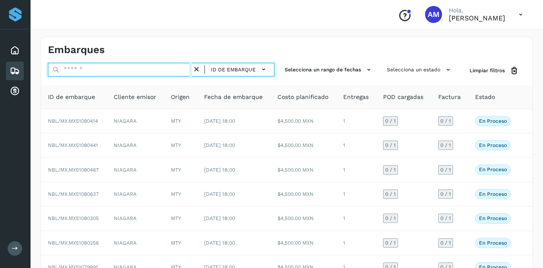
paste input "**********"
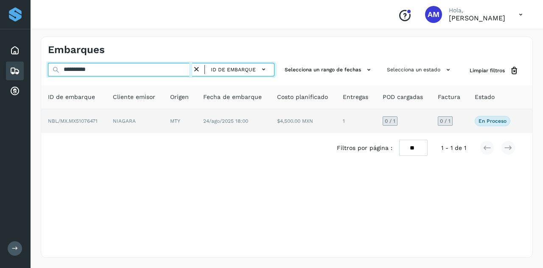
type input "**********"
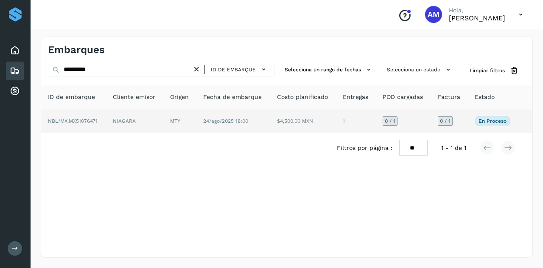
click at [127, 113] on td "NIAGARA" at bounding box center [134, 121] width 57 height 24
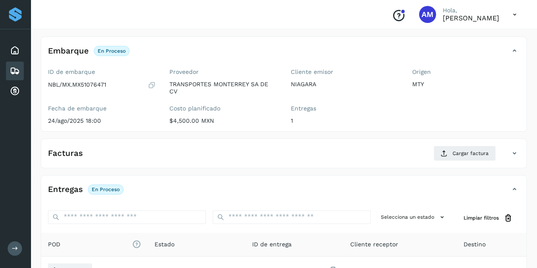
scroll to position [85, 0]
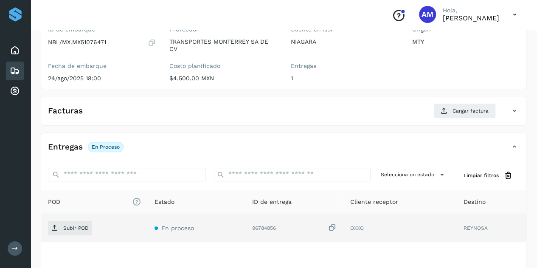
click at [80, 218] on td "Subir POD" at bounding box center [94, 228] width 107 height 28
click at [78, 225] on p "Subir POD" at bounding box center [75, 228] width 25 height 6
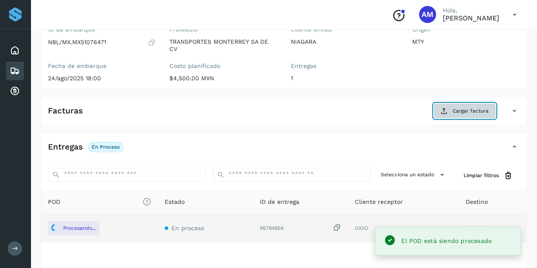
click at [457, 107] on span "Cargar factura" at bounding box center [470, 111] width 36 height 8
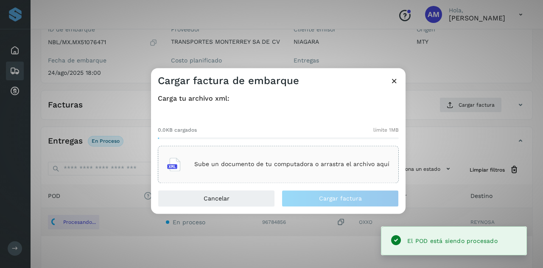
click at [308, 169] on div "Sube un documento de tu computadora o arrastra el archivo aquí" at bounding box center [278, 164] width 222 height 23
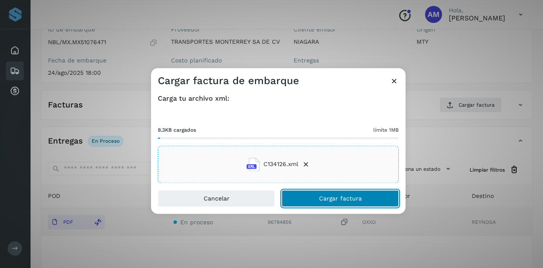
click at [301, 197] on button "Cargar factura" at bounding box center [340, 198] width 117 height 17
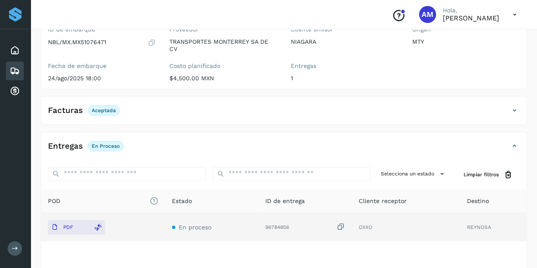
scroll to position [0, 0]
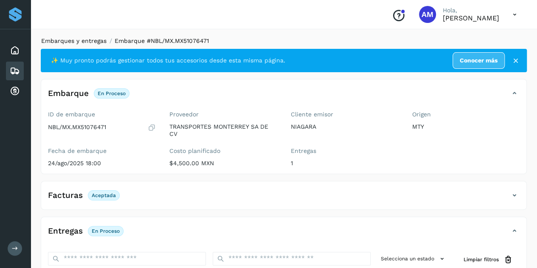
click at [76, 41] on link "Embarques y entregas" at bounding box center [73, 40] width 65 height 7
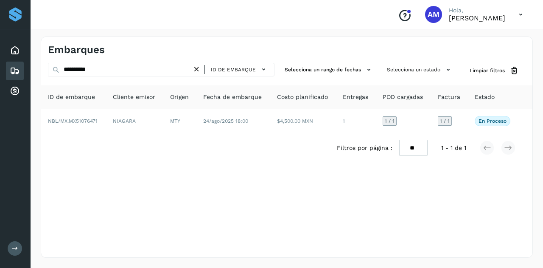
click at [199, 67] on icon at bounding box center [196, 69] width 9 height 9
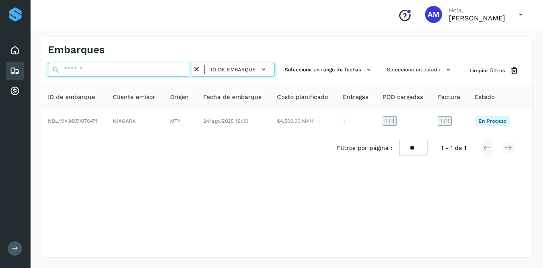
click at [174, 67] on input "text" at bounding box center [120, 70] width 144 height 14
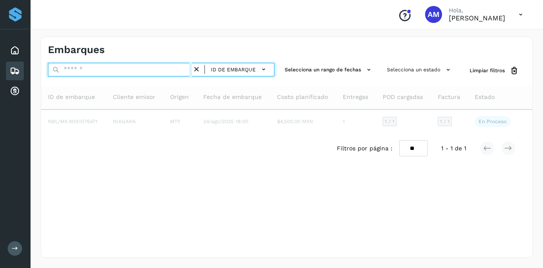
paste input "**********"
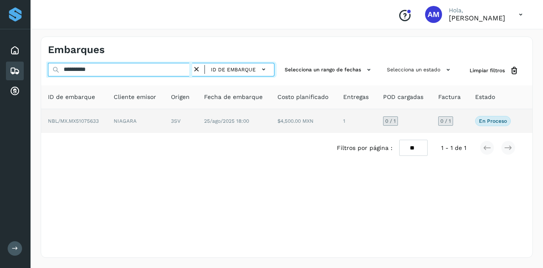
type input "**********"
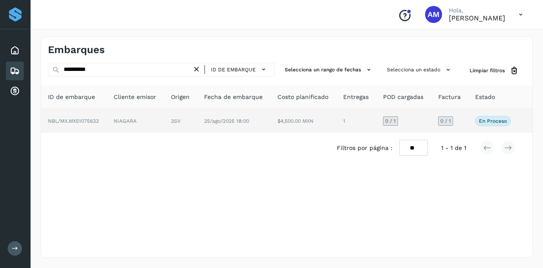
click at [162, 119] on td "NIAGARA" at bounding box center [135, 121] width 57 height 24
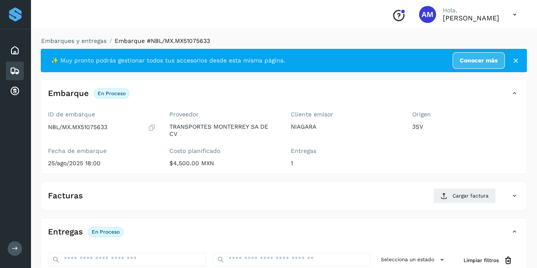
scroll to position [127, 0]
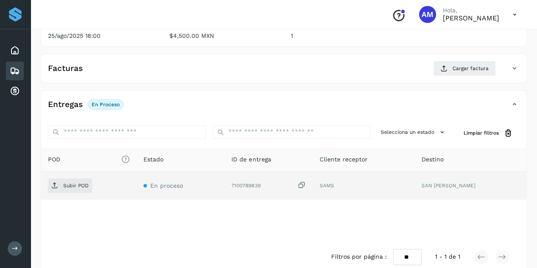
click at [89, 173] on td "Subir POD" at bounding box center [89, 185] width 96 height 28
click at [83, 191] on td "Subir POD" at bounding box center [89, 185] width 96 height 28
click at [80, 184] on p "Subir POD" at bounding box center [75, 186] width 25 height 6
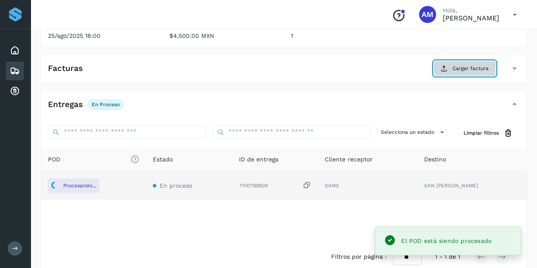
click at [455, 67] on span "Cargar factura" at bounding box center [470, 69] width 36 height 8
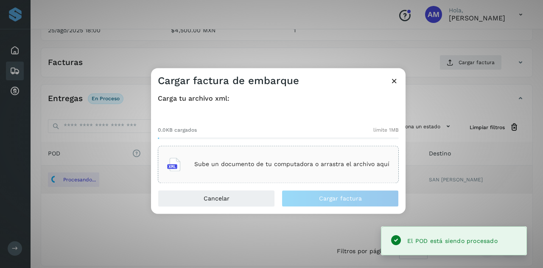
click at [303, 150] on div "Sube un documento de tu computadora o arrastra el archivo aquí" at bounding box center [278, 164] width 241 height 37
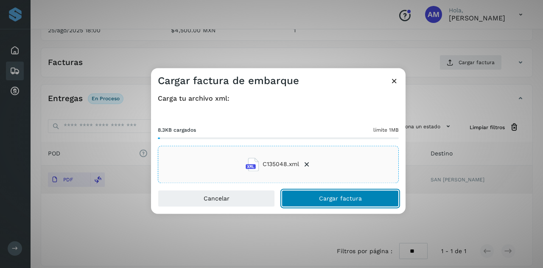
click at [308, 205] on button "Cargar factura" at bounding box center [340, 198] width 117 height 17
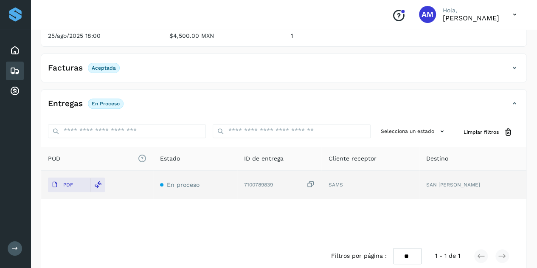
scroll to position [0, 0]
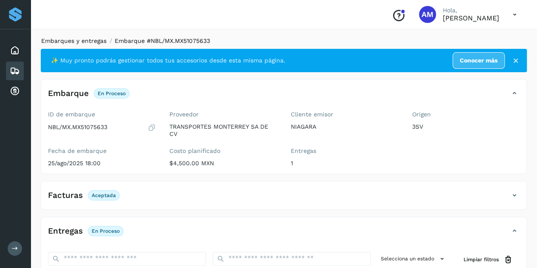
click at [90, 40] on link "Embarques y entregas" at bounding box center [73, 40] width 65 height 7
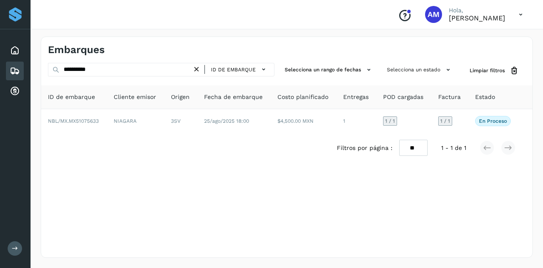
click at [197, 70] on icon at bounding box center [196, 69] width 9 height 9
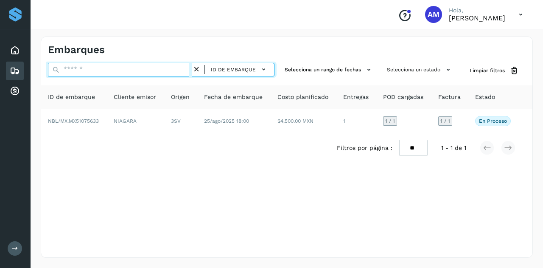
click at [187, 70] on input "text" at bounding box center [120, 70] width 144 height 14
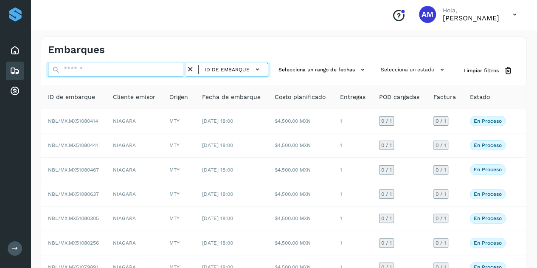
paste input "**********"
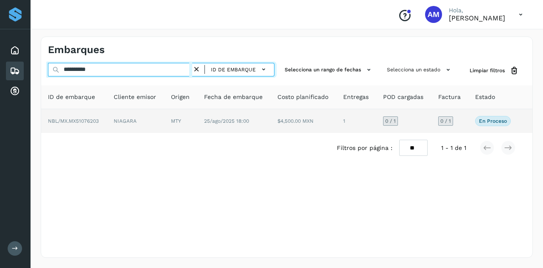
type input "**********"
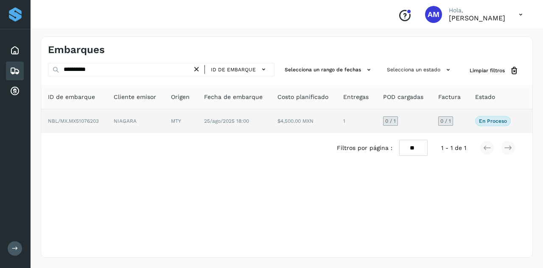
click at [118, 117] on td "NIAGARA" at bounding box center [135, 121] width 57 height 24
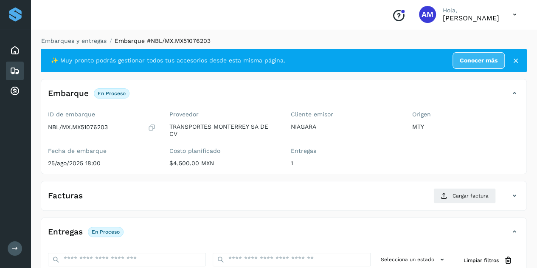
scroll to position [85, 0]
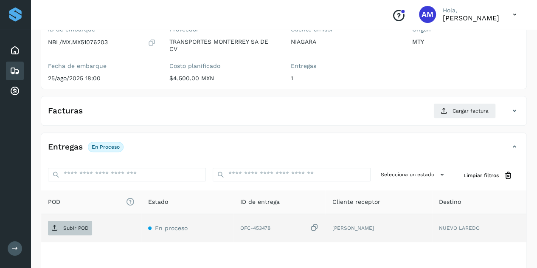
click at [84, 225] on p "Subir POD" at bounding box center [75, 228] width 25 height 6
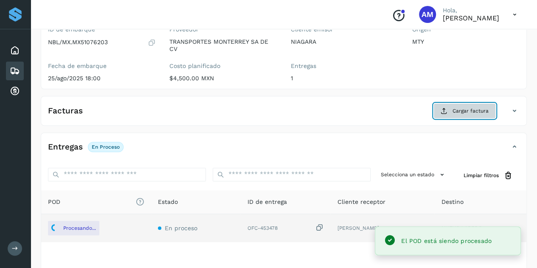
click at [441, 108] on icon at bounding box center [444, 110] width 7 height 7
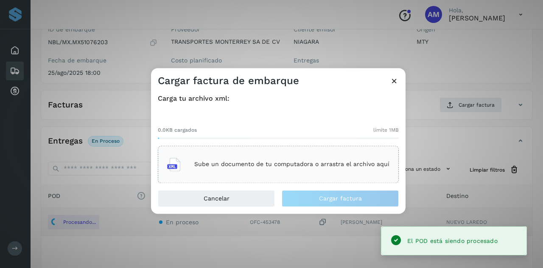
click at [329, 166] on p "Sube un documento de tu computadora o arrastra el archivo aquí" at bounding box center [291, 164] width 195 height 7
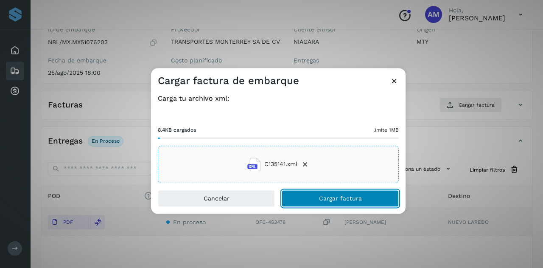
click at [324, 196] on span "Cargar factura" at bounding box center [340, 198] width 43 height 6
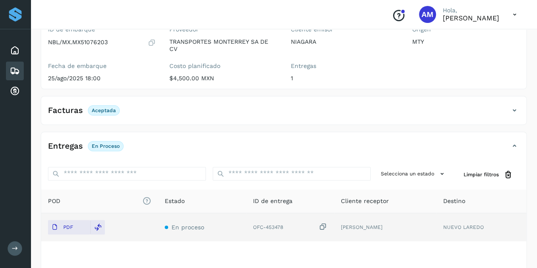
scroll to position [0, 0]
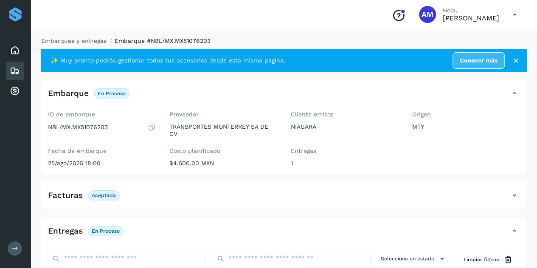
click at [93, 35] on div "Embarques y entregas Embarque #NBL/MX.MX51076203 ✨ Muy pronto podrás gestionar …" at bounding box center [284, 217] width 506 height 382
click at [93, 39] on link "Embarques y entregas" at bounding box center [73, 40] width 65 height 7
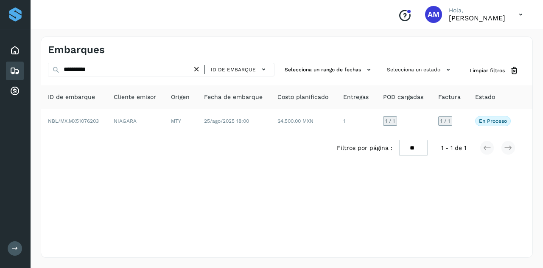
drag, startPoint x: 201, startPoint y: 70, endPoint x: 134, endPoint y: 71, distance: 66.6
click at [200, 70] on icon at bounding box center [196, 69] width 9 height 9
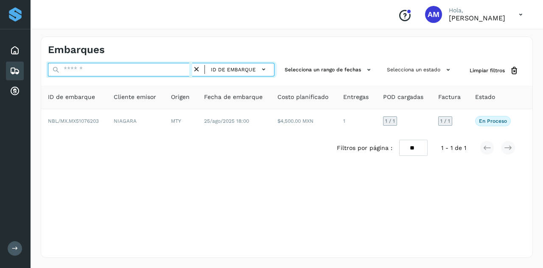
click at [134, 71] on input "text" at bounding box center [120, 70] width 144 height 14
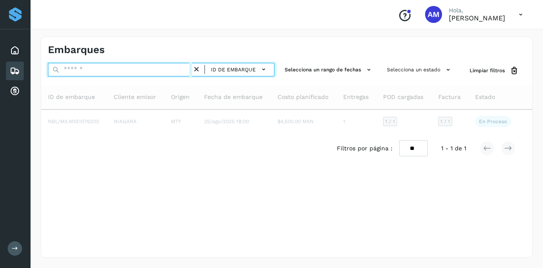
paste input "**********"
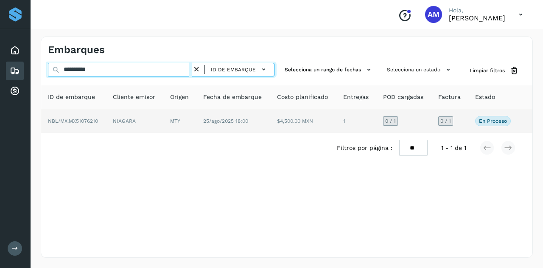
type input "**********"
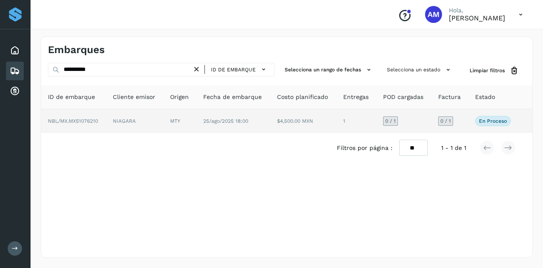
click at [100, 129] on td "NBL/MX.MX51076210" at bounding box center [73, 121] width 65 height 24
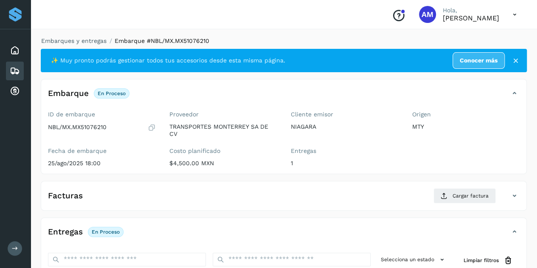
scroll to position [85, 0]
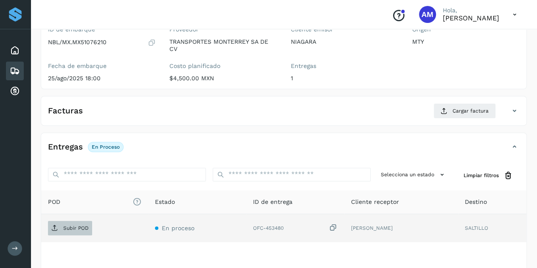
click at [73, 222] on span "Subir POD" at bounding box center [70, 228] width 44 height 14
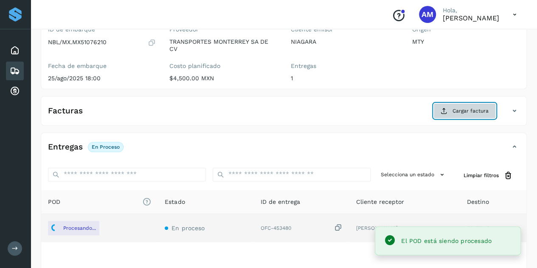
click at [446, 112] on icon at bounding box center [444, 110] width 7 height 7
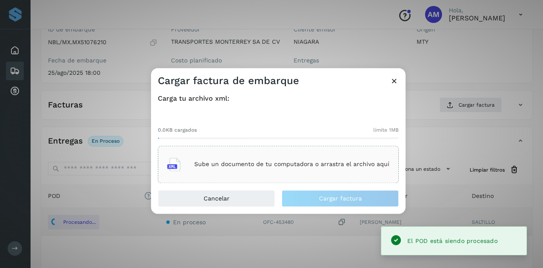
click at [312, 176] on div "Sube un documento de tu computadora o arrastra el archivo aquí" at bounding box center [278, 164] width 241 height 37
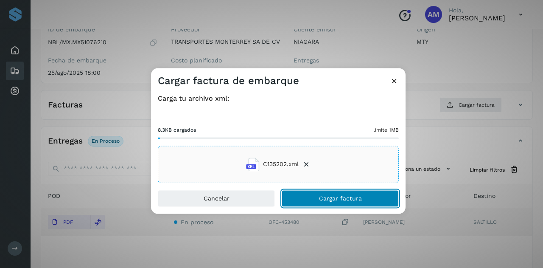
drag, startPoint x: 312, startPoint y: 203, endPoint x: 186, endPoint y: 207, distance: 126.6
click at [312, 203] on button "Cargar factura" at bounding box center [340, 198] width 117 height 17
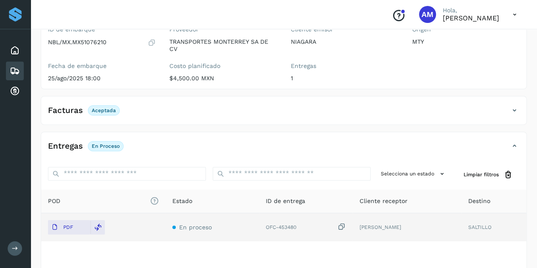
scroll to position [0, 0]
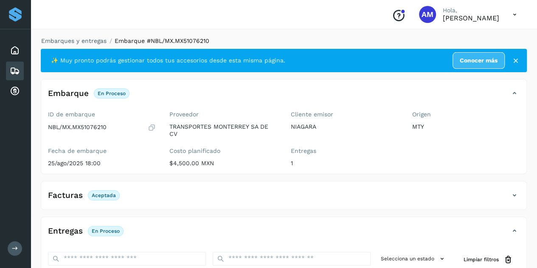
click at [78, 37] on li "Embarques y entregas" at bounding box center [71, 41] width 71 height 9
click at [80, 40] on link "Embarques y entregas" at bounding box center [73, 40] width 65 height 7
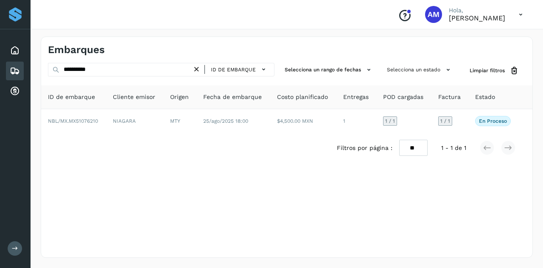
click at [198, 70] on icon at bounding box center [196, 69] width 9 height 9
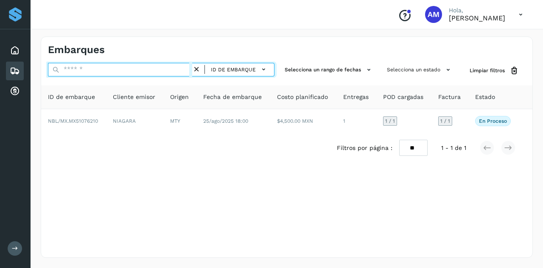
click at [153, 70] on input "text" at bounding box center [120, 70] width 144 height 14
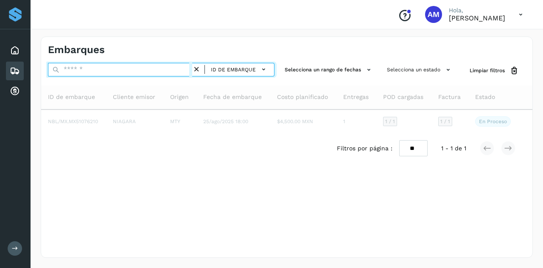
paste input "**********"
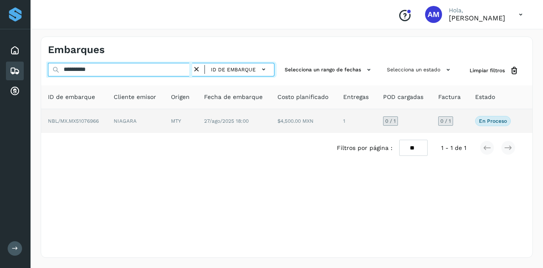
type input "**********"
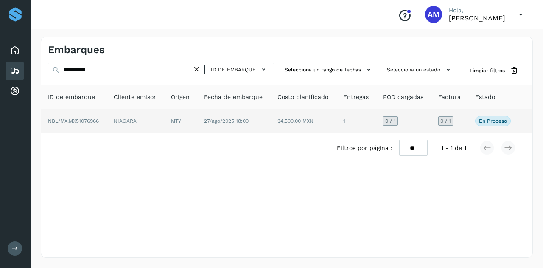
click at [162, 118] on td "NIAGARA" at bounding box center [135, 121] width 57 height 24
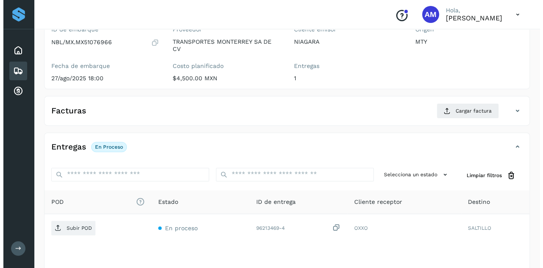
scroll to position [140, 0]
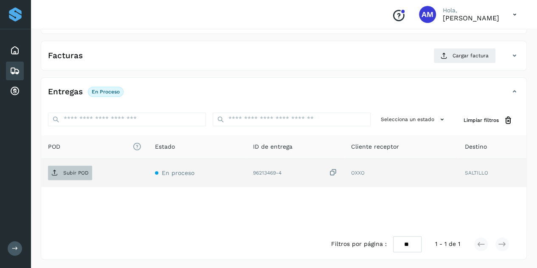
click at [76, 174] on p "Subir POD" at bounding box center [75, 173] width 25 height 6
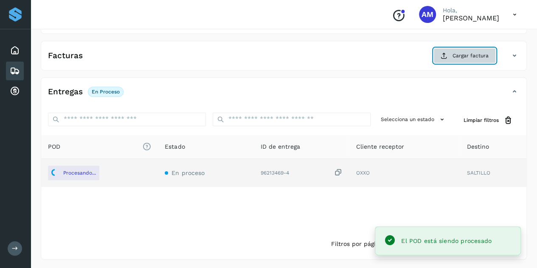
click at [466, 57] on span "Cargar factura" at bounding box center [470, 56] width 36 height 8
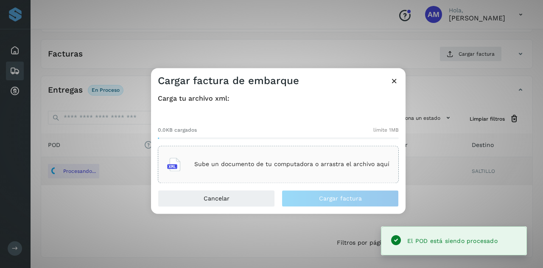
click at [233, 161] on p "Sube un documento de tu computadora o arrastra el archivo aquí" at bounding box center [291, 164] width 195 height 7
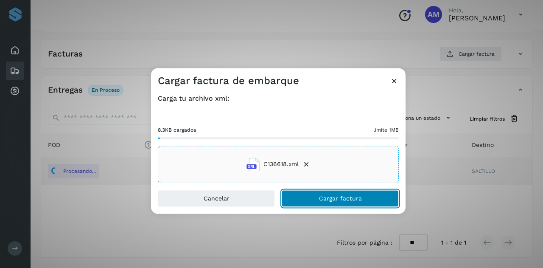
click at [294, 198] on button "Cargar factura" at bounding box center [340, 198] width 117 height 17
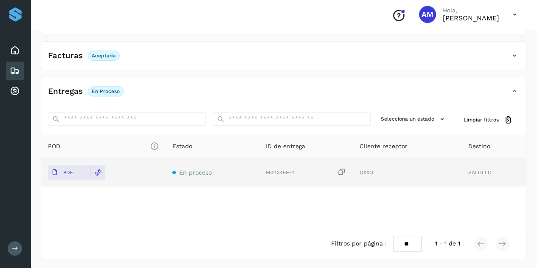
scroll to position [0, 0]
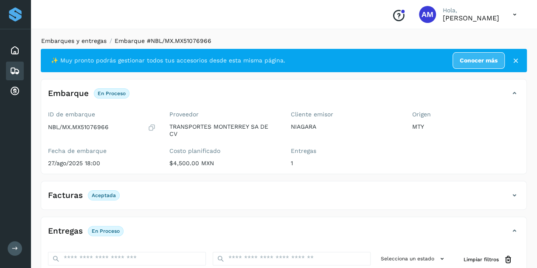
click at [92, 39] on link "Embarques y entregas" at bounding box center [73, 40] width 65 height 7
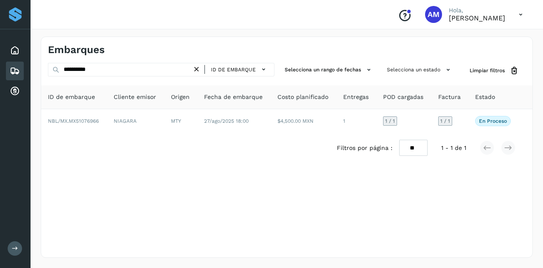
click at [194, 67] on icon at bounding box center [196, 69] width 9 height 9
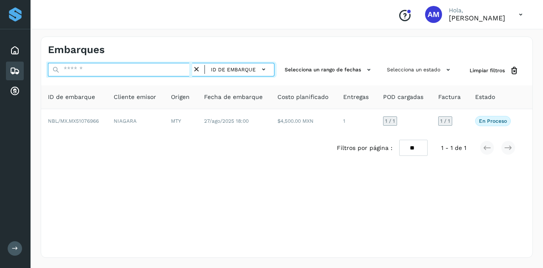
click at [189, 67] on input "text" at bounding box center [120, 70] width 144 height 14
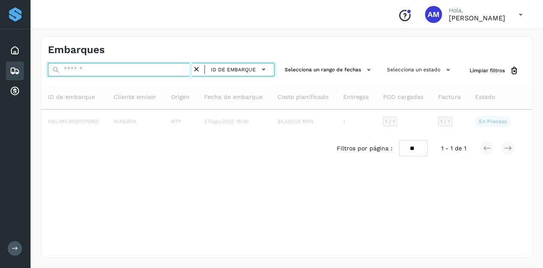
paste input "**********"
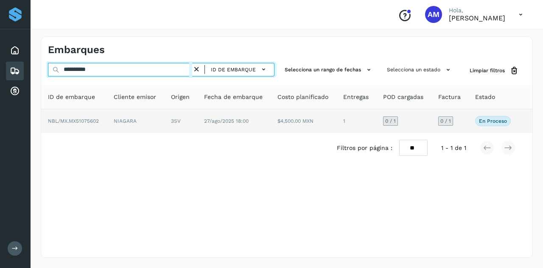
type input "**********"
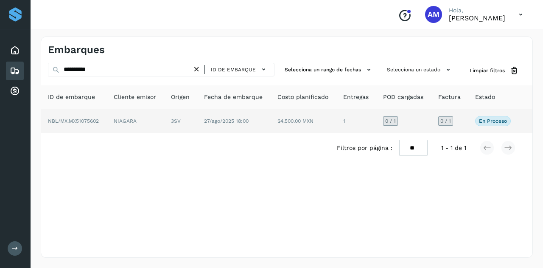
click at [176, 118] on td "3SV" at bounding box center [180, 121] width 33 height 24
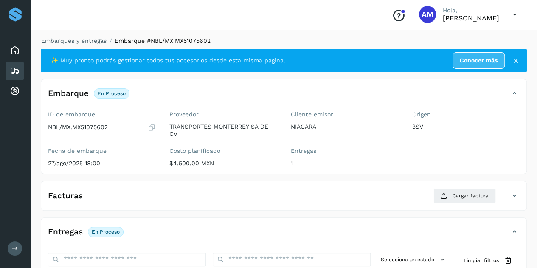
scroll to position [127, 0]
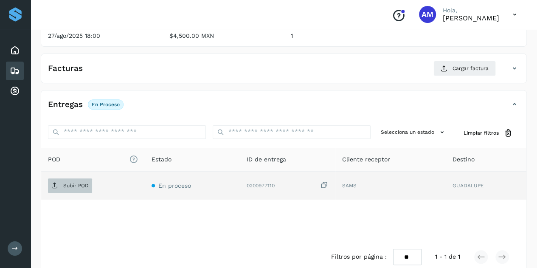
click at [82, 186] on p "Subir POD" at bounding box center [75, 186] width 25 height 6
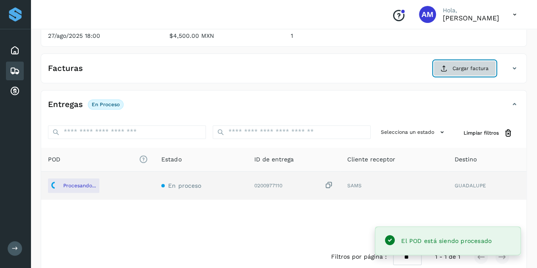
click at [475, 73] on button "Cargar factura" at bounding box center [464, 68] width 62 height 15
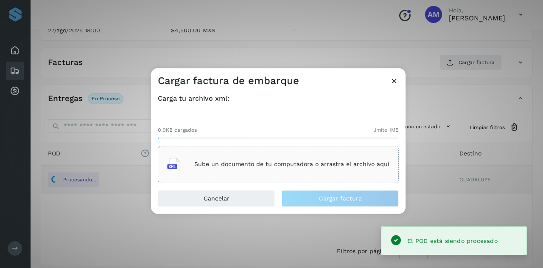
click at [321, 149] on div "Sube un documento de tu computadora o arrastra el archivo aquí" at bounding box center [278, 164] width 241 height 37
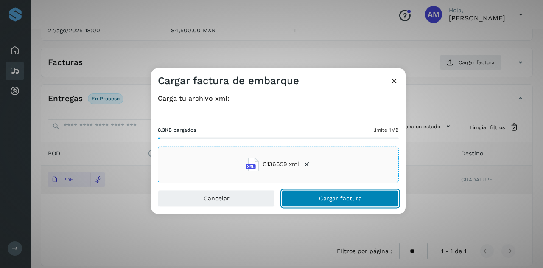
click at [306, 202] on button "Cargar factura" at bounding box center [340, 198] width 117 height 17
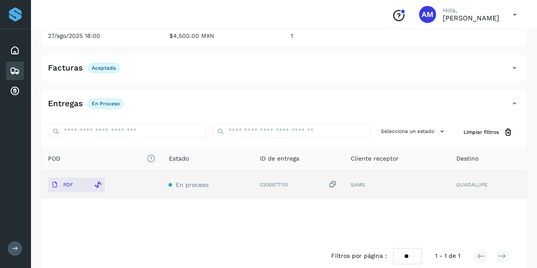
scroll to position [0, 0]
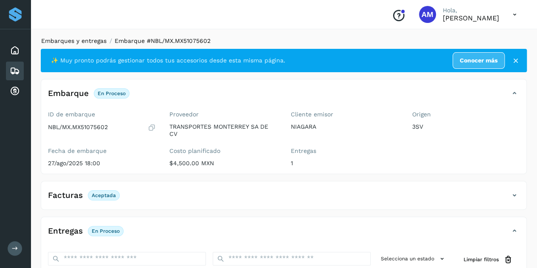
click at [99, 38] on link "Embarques y entregas" at bounding box center [73, 40] width 65 height 7
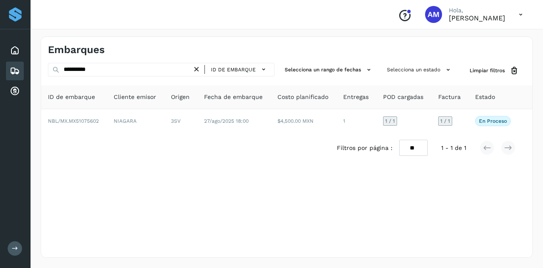
click at [200, 68] on icon at bounding box center [196, 69] width 9 height 9
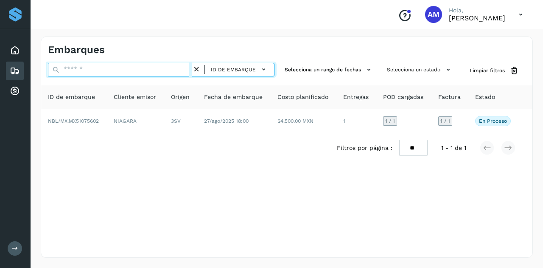
click at [190, 68] on input "text" at bounding box center [120, 70] width 144 height 14
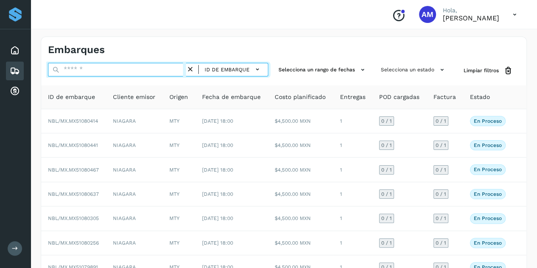
paste input "**********"
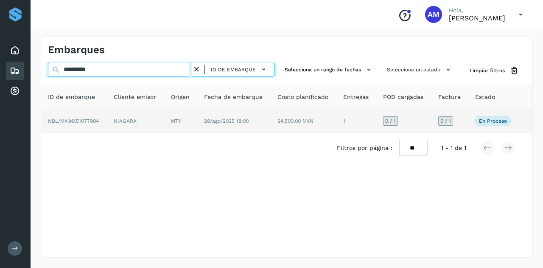
type input "**********"
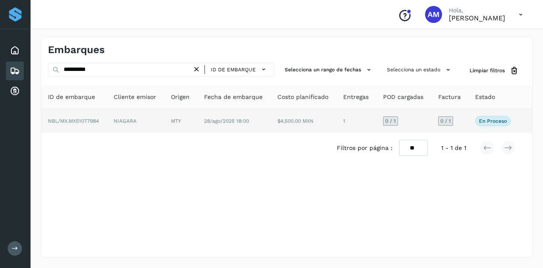
click at [160, 116] on td "NIAGARA" at bounding box center [135, 121] width 57 height 24
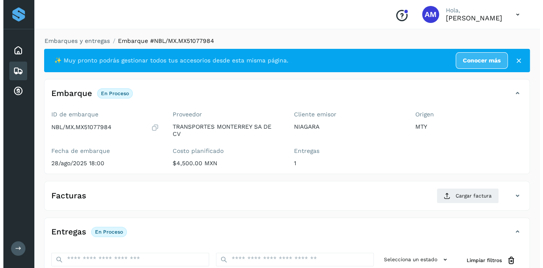
scroll to position [140, 0]
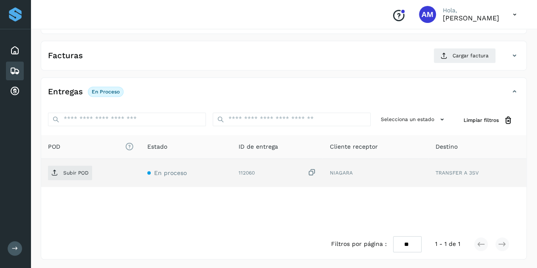
click at [98, 176] on div "Subir POD" at bounding box center [91, 173] width 86 height 14
click at [90, 175] on span "Subir POD" at bounding box center [70, 173] width 44 height 14
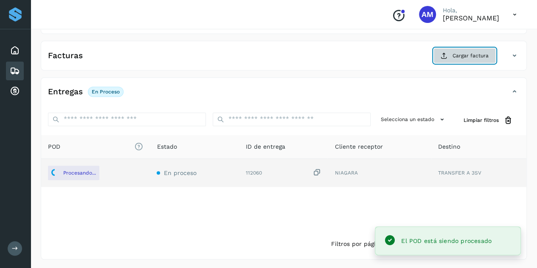
click at [466, 57] on span "Cargar factura" at bounding box center [470, 56] width 36 height 8
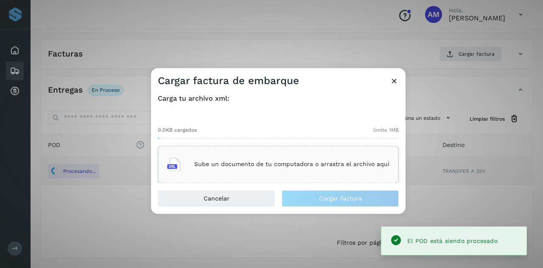
click at [273, 163] on p "Sube un documento de tu computadora o arrastra el archivo aquí" at bounding box center [291, 164] width 195 height 7
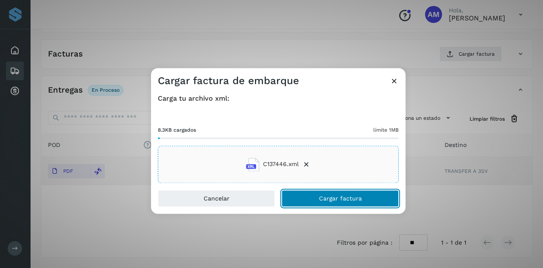
click at [312, 201] on button "Cargar factura" at bounding box center [340, 198] width 117 height 17
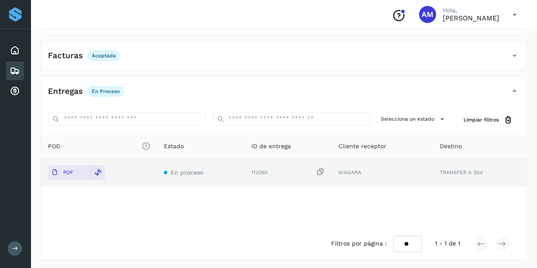
scroll to position [0, 0]
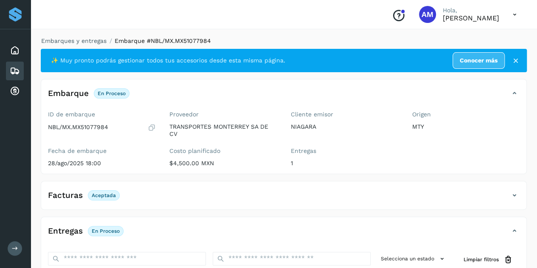
click at [90, 37] on li "Embarques y entregas" at bounding box center [71, 41] width 71 height 9
click at [91, 39] on link "Embarques y entregas" at bounding box center [73, 40] width 65 height 7
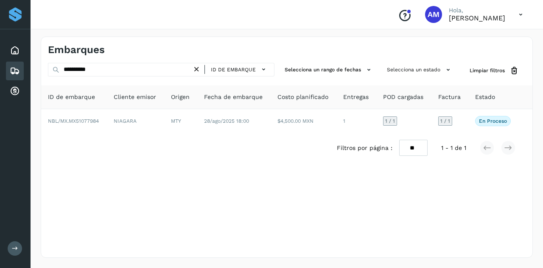
click at [196, 72] on icon at bounding box center [196, 69] width 9 height 9
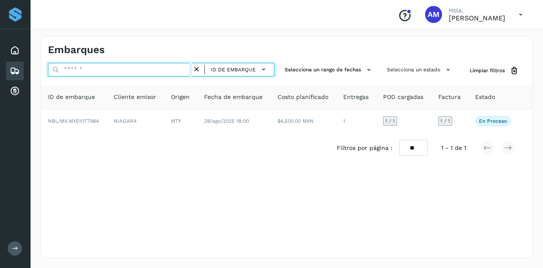
click at [161, 71] on input "text" at bounding box center [120, 70] width 144 height 14
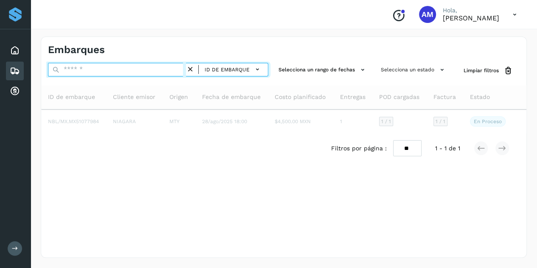
paste input "**********"
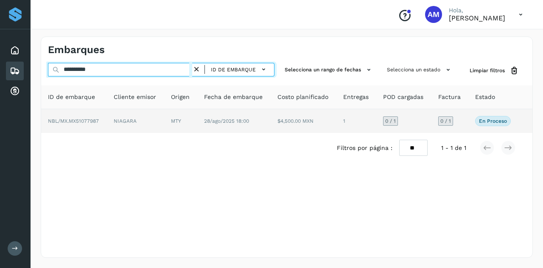
type input "**********"
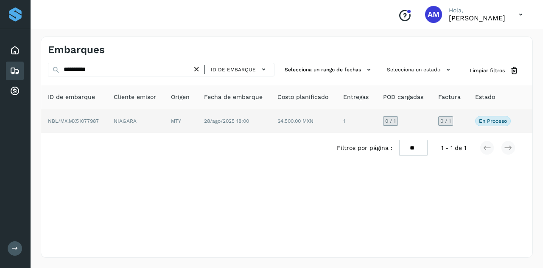
click at [126, 125] on td "NIAGARA" at bounding box center [135, 121] width 57 height 24
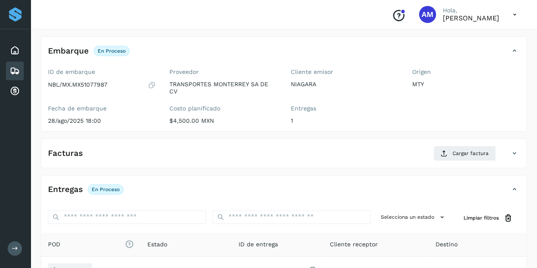
scroll to position [85, 0]
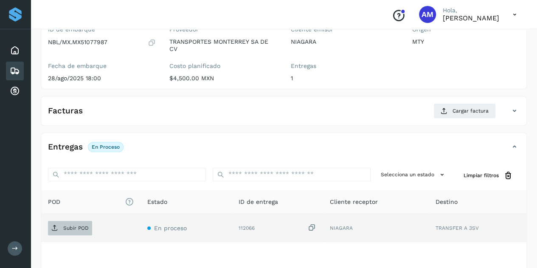
click at [69, 229] on p "Subir POD" at bounding box center [75, 228] width 25 height 6
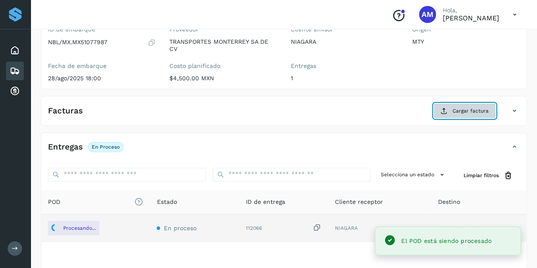
click at [440, 109] on button "Cargar factura" at bounding box center [464, 110] width 62 height 15
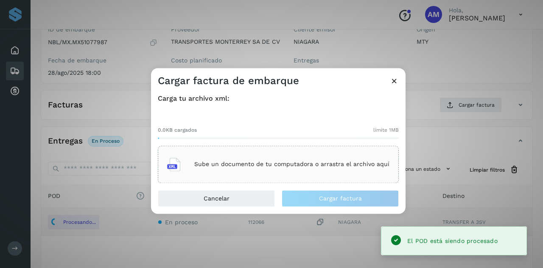
click at [333, 159] on div "Sube un documento de tu computadora o arrastra el archivo aquí" at bounding box center [278, 164] width 222 height 23
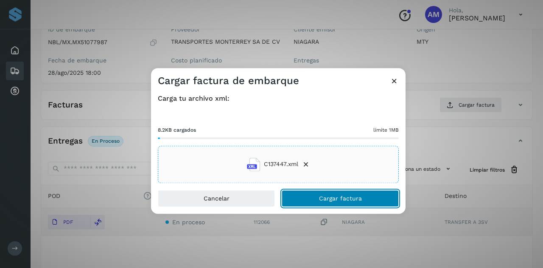
click at [301, 199] on button "Cargar factura" at bounding box center [340, 198] width 117 height 17
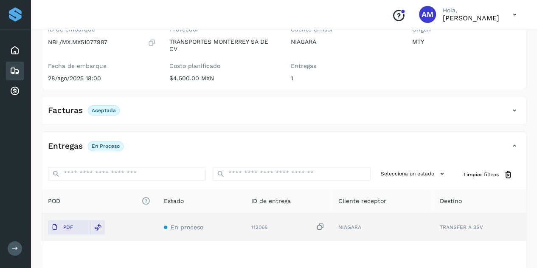
scroll to position [0, 0]
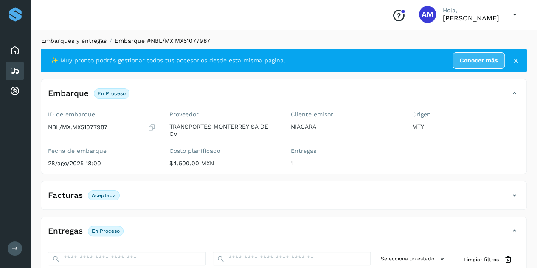
click at [86, 38] on link "Embarques y entregas" at bounding box center [73, 40] width 65 height 7
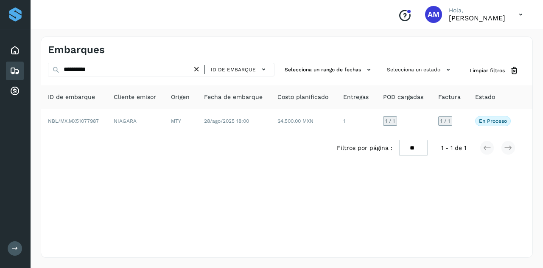
click at [197, 69] on icon at bounding box center [196, 69] width 9 height 9
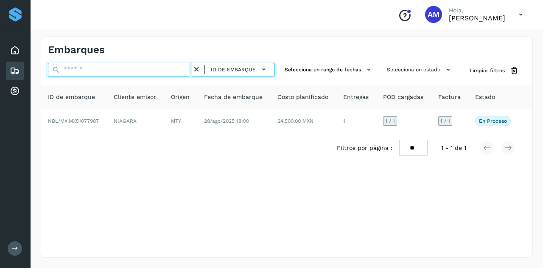
click at [142, 74] on input "text" at bounding box center [120, 70] width 144 height 14
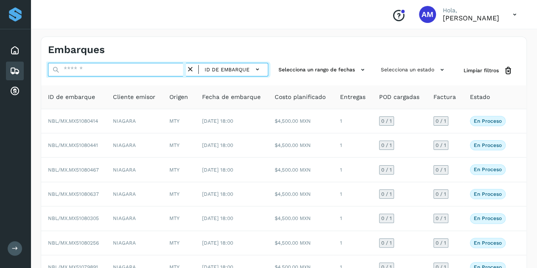
paste input "**********"
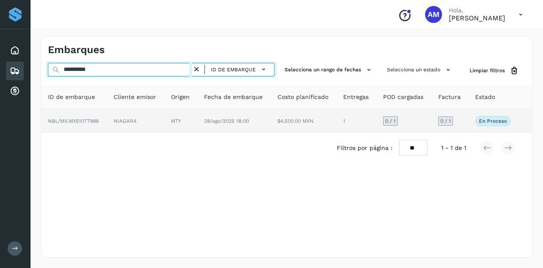
type input "**********"
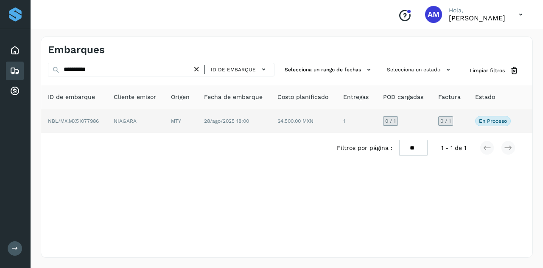
click at [132, 117] on td "NIAGARA" at bounding box center [135, 121] width 57 height 24
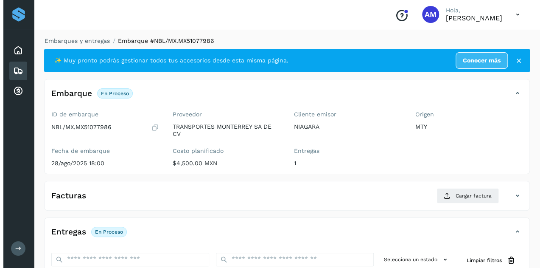
scroll to position [140, 0]
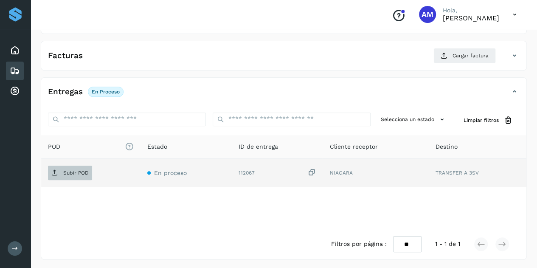
click at [77, 175] on span "Subir POD" at bounding box center [70, 173] width 44 height 14
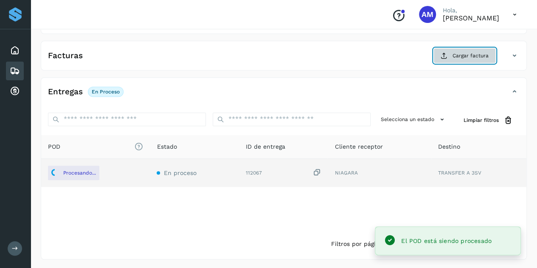
click at [457, 57] on span "Cargar factura" at bounding box center [470, 56] width 36 height 8
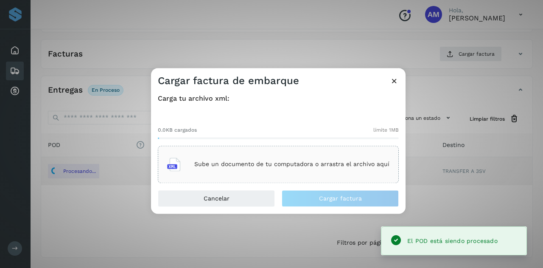
click at [321, 150] on div "Sube un documento de tu computadora o arrastra el archivo aquí" at bounding box center [278, 164] width 241 height 37
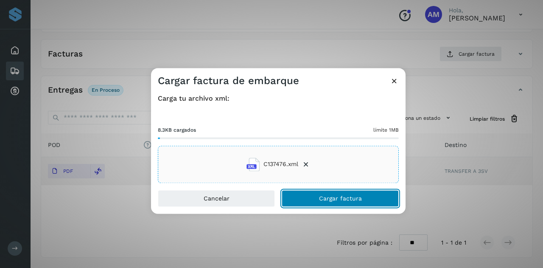
click at [347, 203] on button "Cargar factura" at bounding box center [340, 198] width 117 height 17
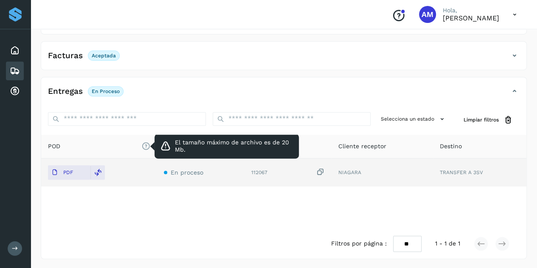
scroll to position [0, 0]
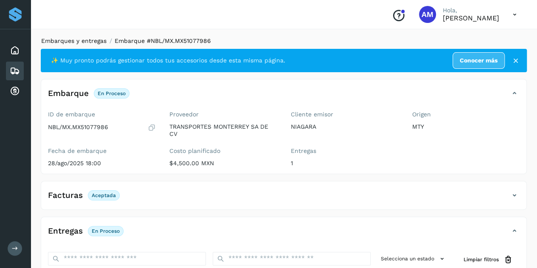
click at [79, 40] on link "Embarques y entregas" at bounding box center [73, 40] width 65 height 7
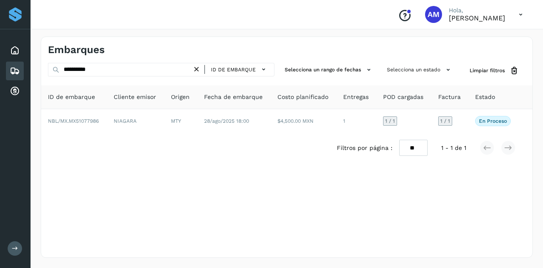
click at [197, 69] on icon at bounding box center [196, 69] width 9 height 9
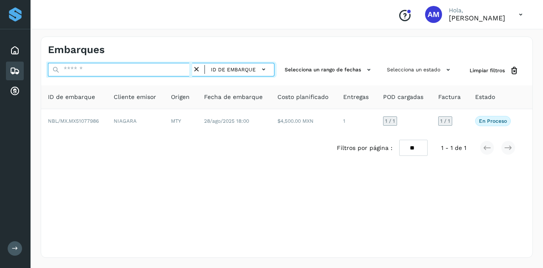
click at [126, 71] on input "text" at bounding box center [120, 70] width 144 height 14
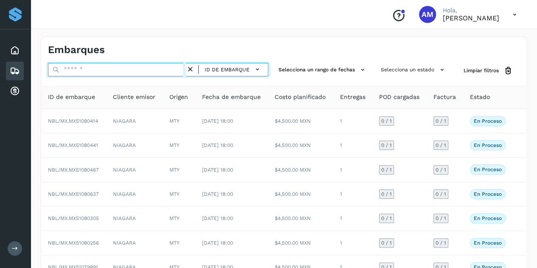
paste input "**********"
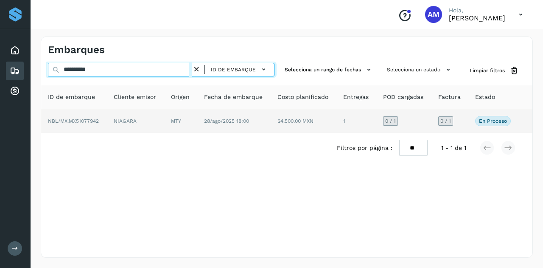
type input "**********"
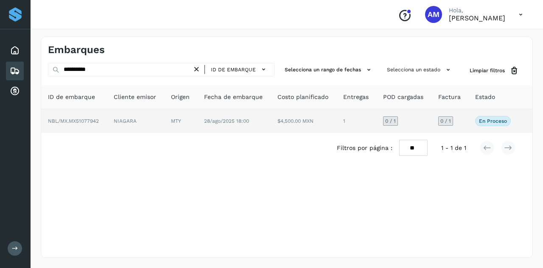
click at [106, 113] on td "NBL/MX.MX51077942" at bounding box center [74, 121] width 66 height 24
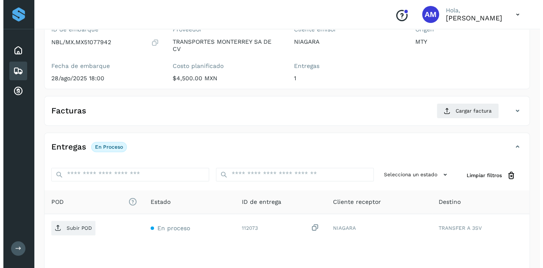
scroll to position [140, 0]
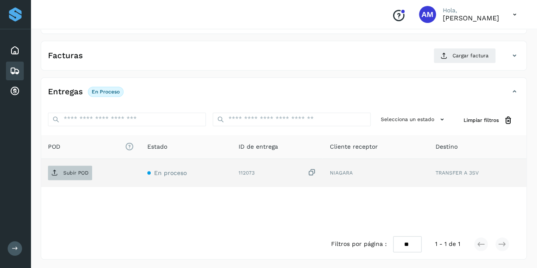
click at [87, 170] on p "Subir POD" at bounding box center [75, 173] width 25 height 6
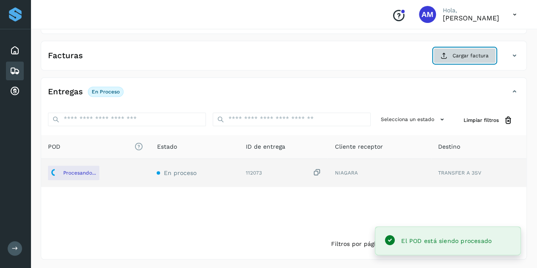
click at [458, 50] on button "Cargar factura" at bounding box center [464, 55] width 62 height 15
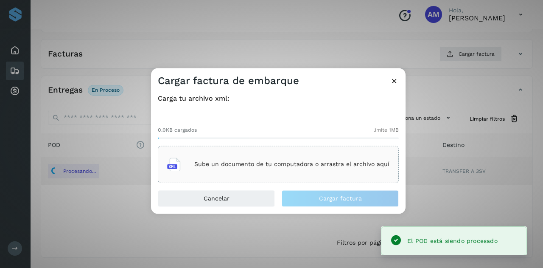
click at [315, 144] on div "0.0KB cargados límite 1MB Sube un documento de tu computadora o arrastra el arc…" at bounding box center [278, 147] width 241 height 70
click at [298, 157] on div "Sube un documento de tu computadora o arrastra el archivo aquí" at bounding box center [278, 164] width 222 height 23
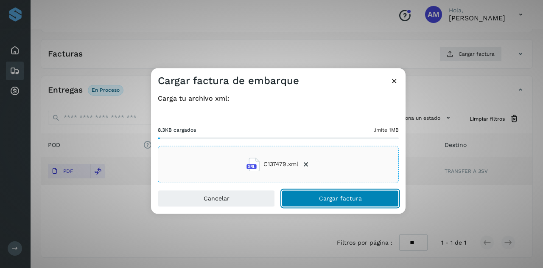
click at [312, 197] on button "Cargar factura" at bounding box center [340, 198] width 117 height 17
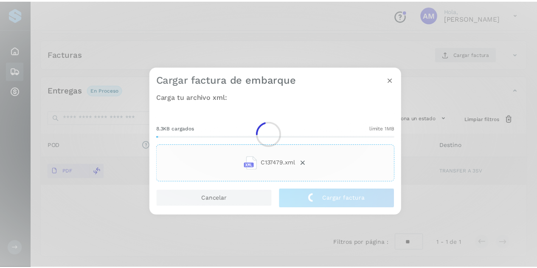
scroll to position [140, 0]
